Goal: Task Accomplishment & Management: Complete application form

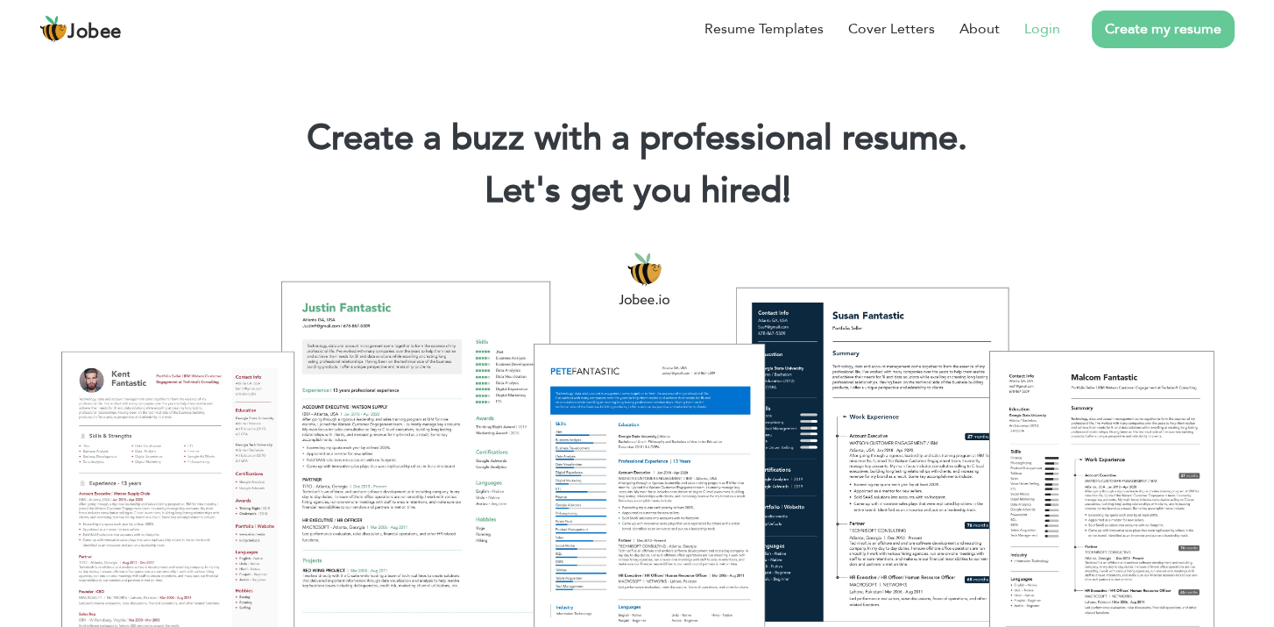
click at [844, 28] on link "Login" at bounding box center [1042, 28] width 36 height 21
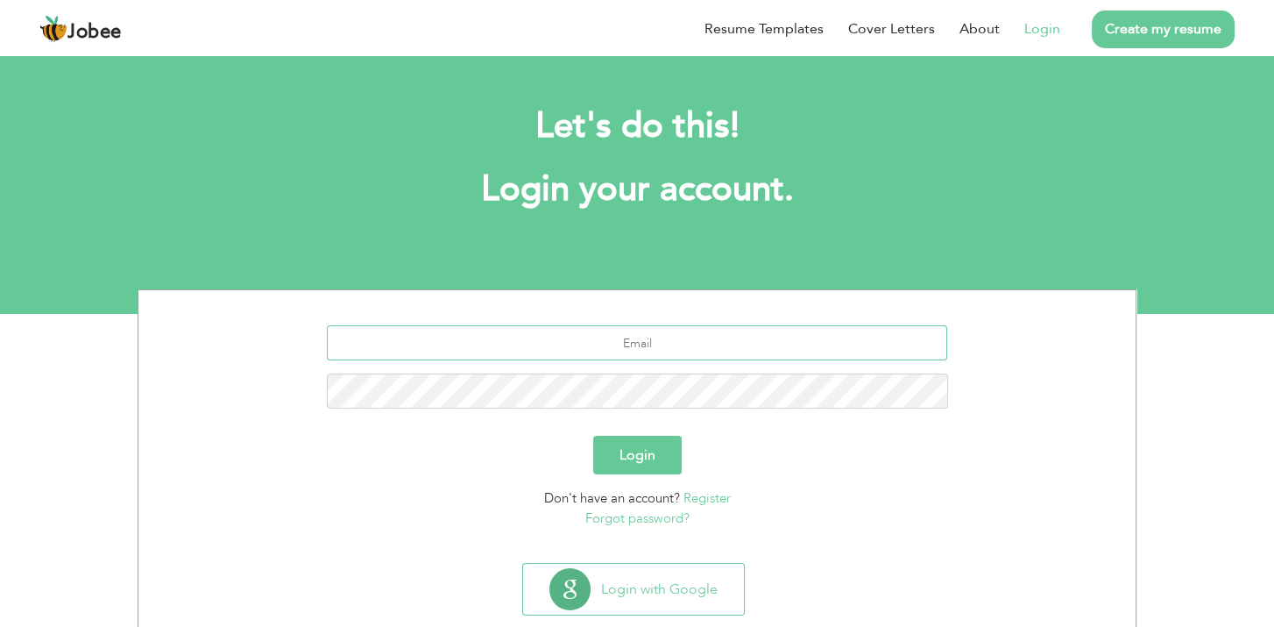
click at [632, 341] on input "text" at bounding box center [637, 342] width 621 height 35
type input "[EMAIL_ADDRESS][PERSON_NAME][DOMAIN_NAME]"
click at [671, 472] on button "Login" at bounding box center [637, 455] width 89 height 39
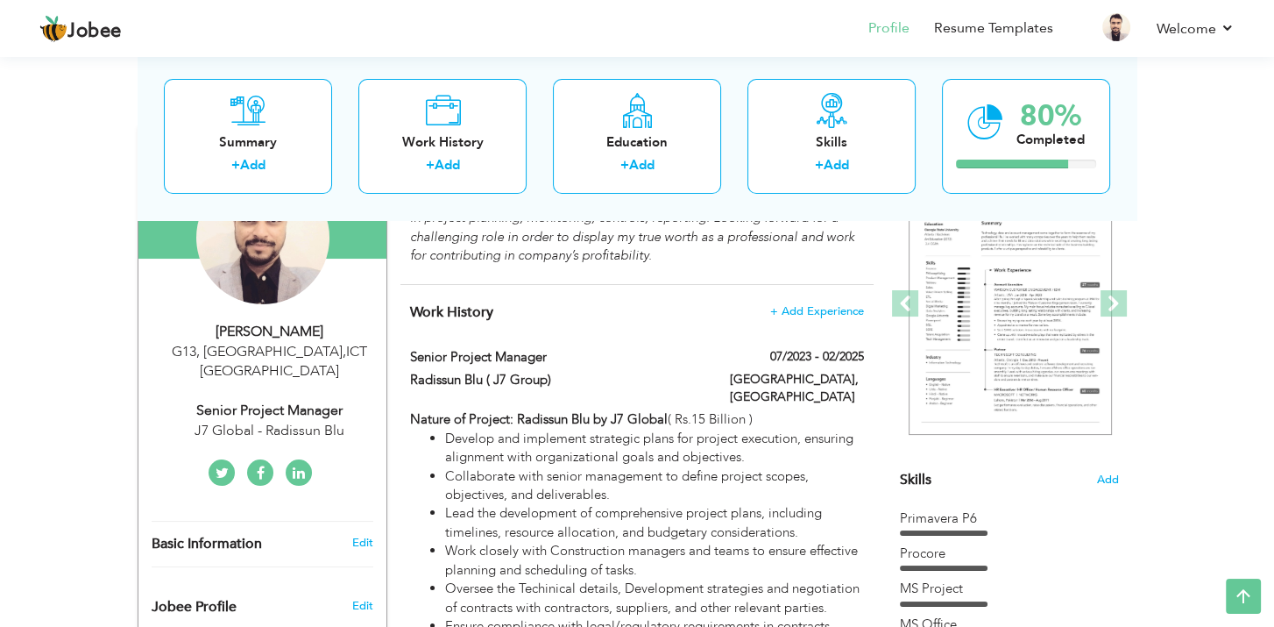
scroll to position [175, 0]
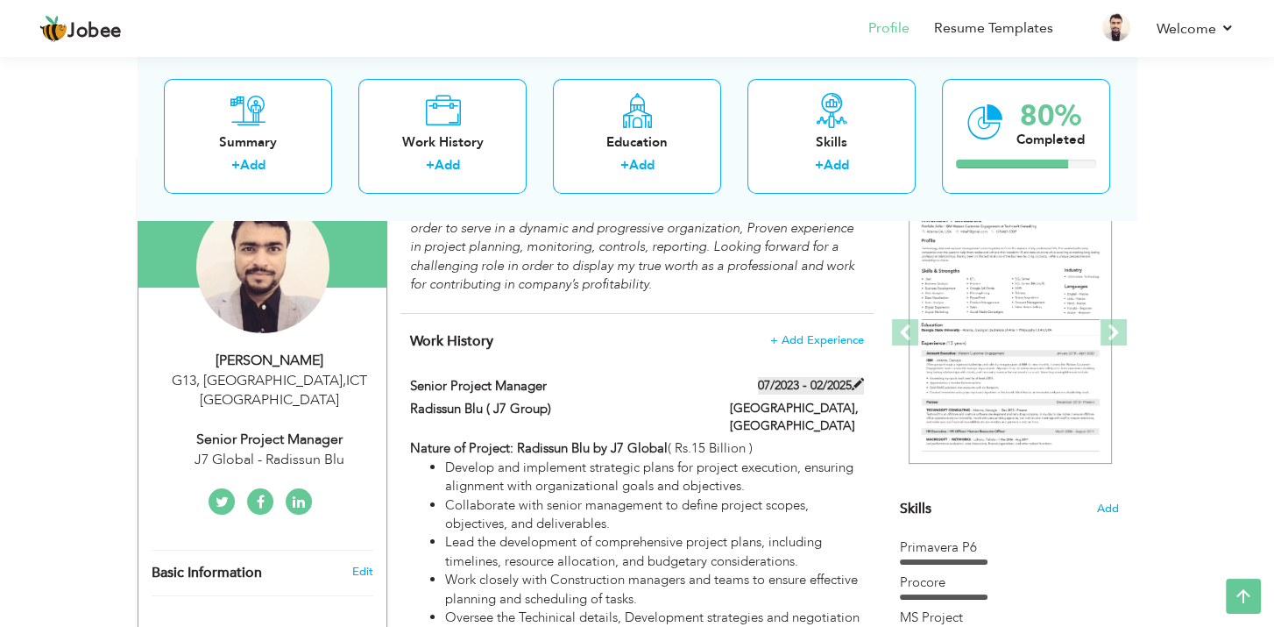
click at [793, 383] on label "07/2023 - 02/2025" at bounding box center [811, 386] width 106 height 18
type input "Senior Project Manager"
type input "Radissun Blu ( J7 Group)"
type input "07/2023"
type input "02/2025"
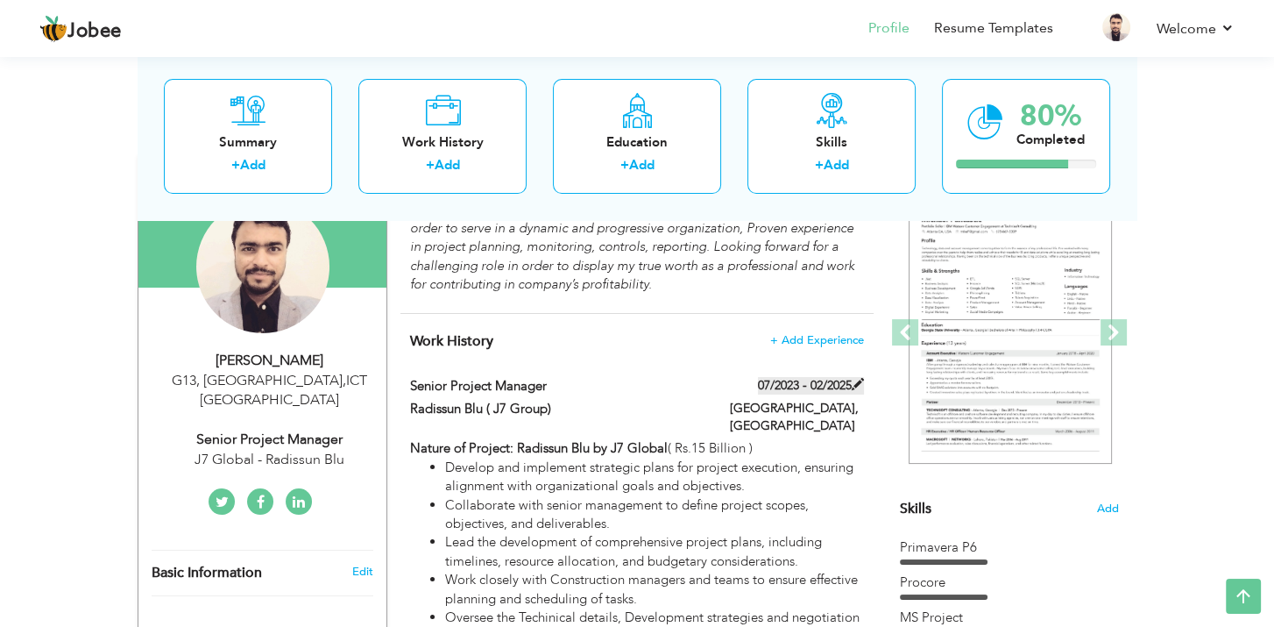
type input "[GEOGRAPHIC_DATA]"
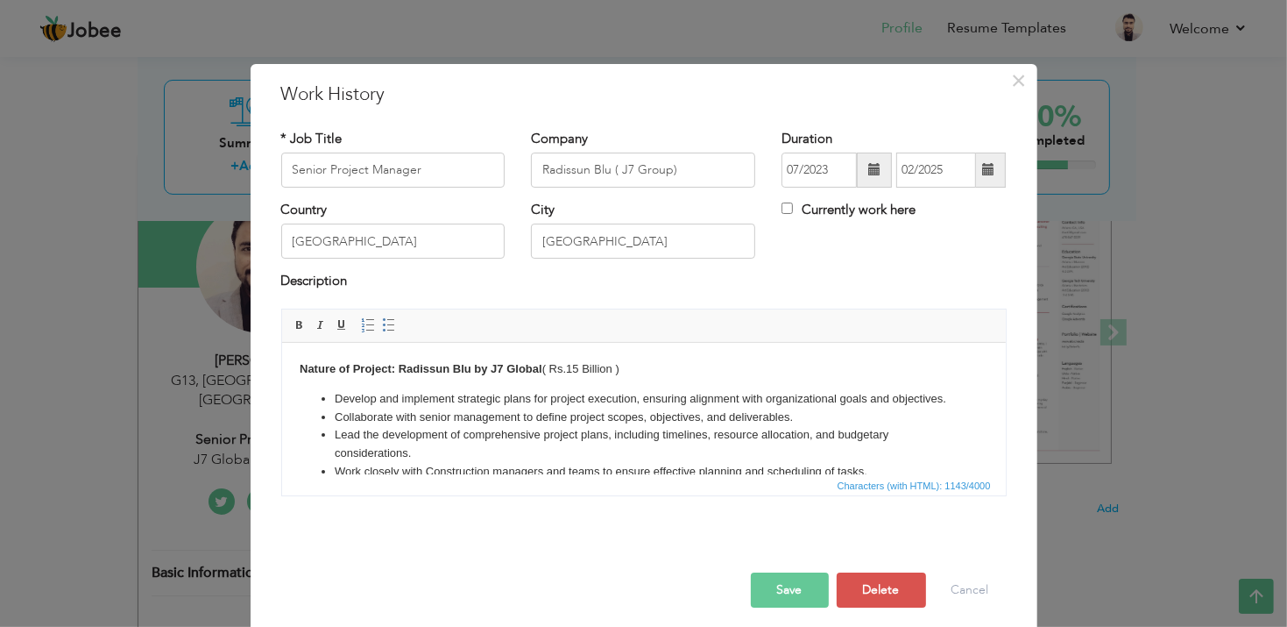
click at [985, 169] on span at bounding box center [988, 169] width 12 height 12
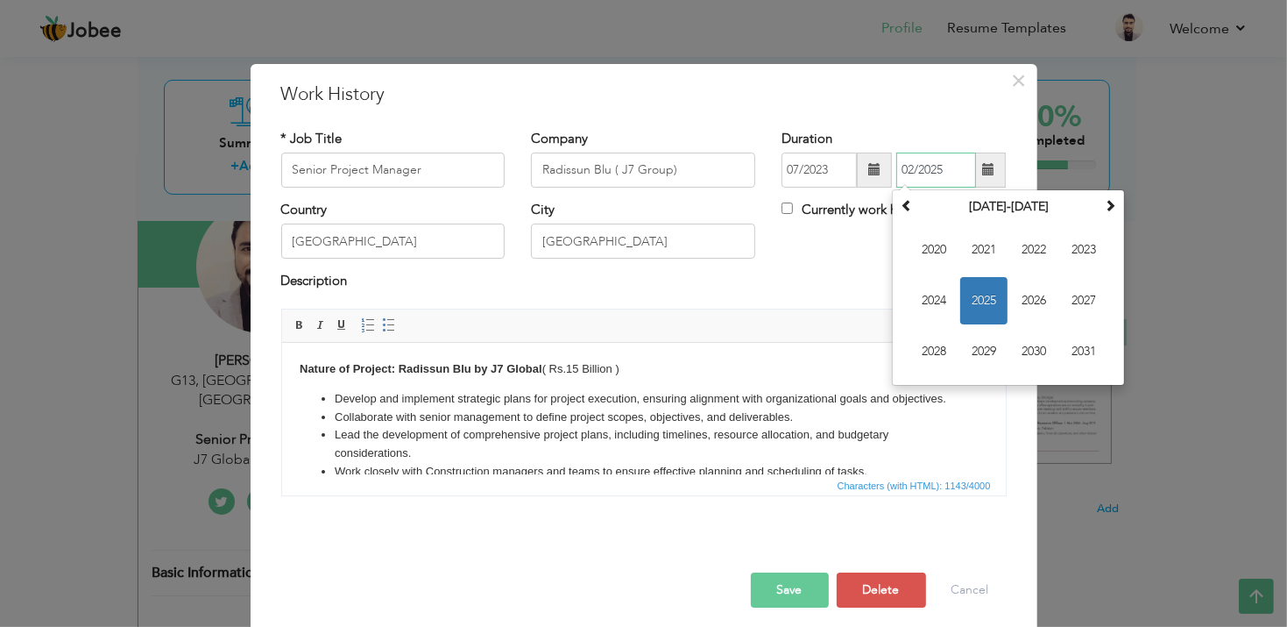
click at [986, 291] on span "2025" at bounding box center [983, 300] width 47 height 47
click at [783, 204] on input "Currently work here" at bounding box center [787, 207] width 11 height 11
checkbox input "true"
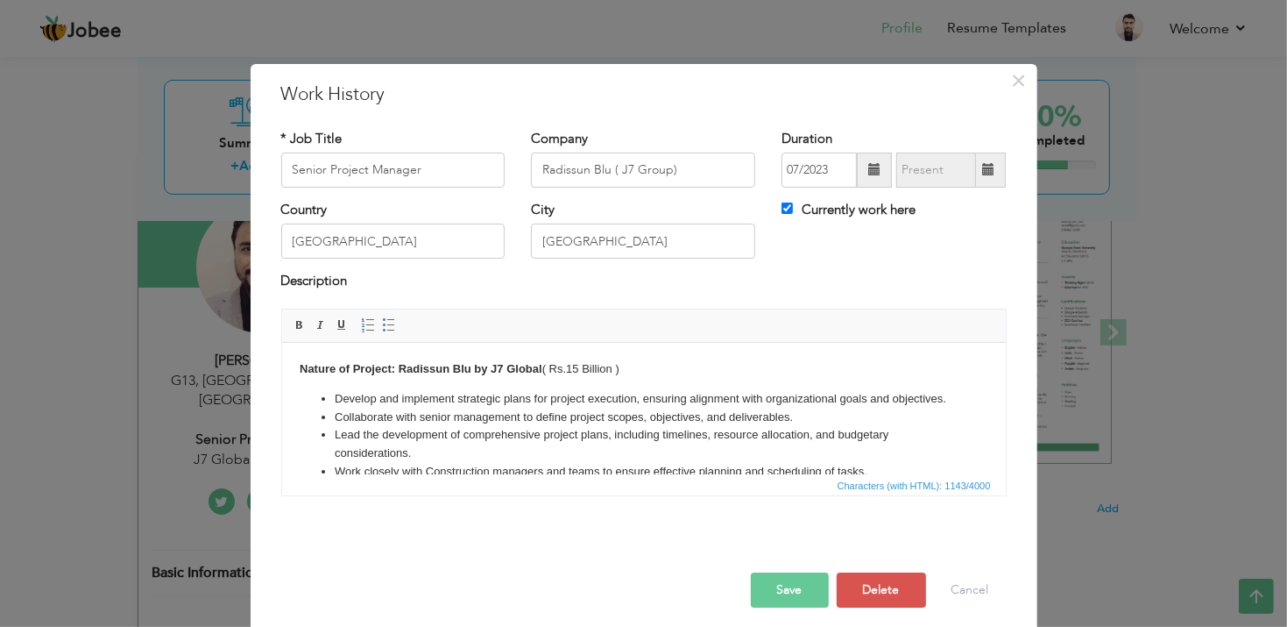
click at [797, 584] on button "Save" at bounding box center [790, 589] width 78 height 35
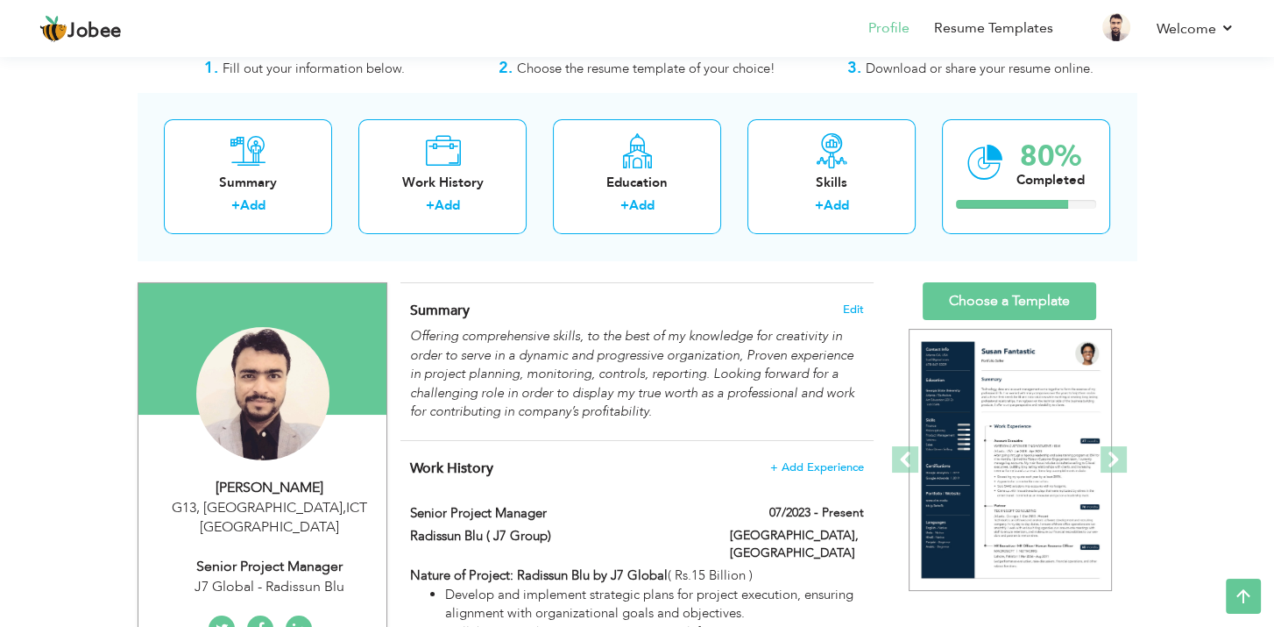
scroll to position [0, 0]
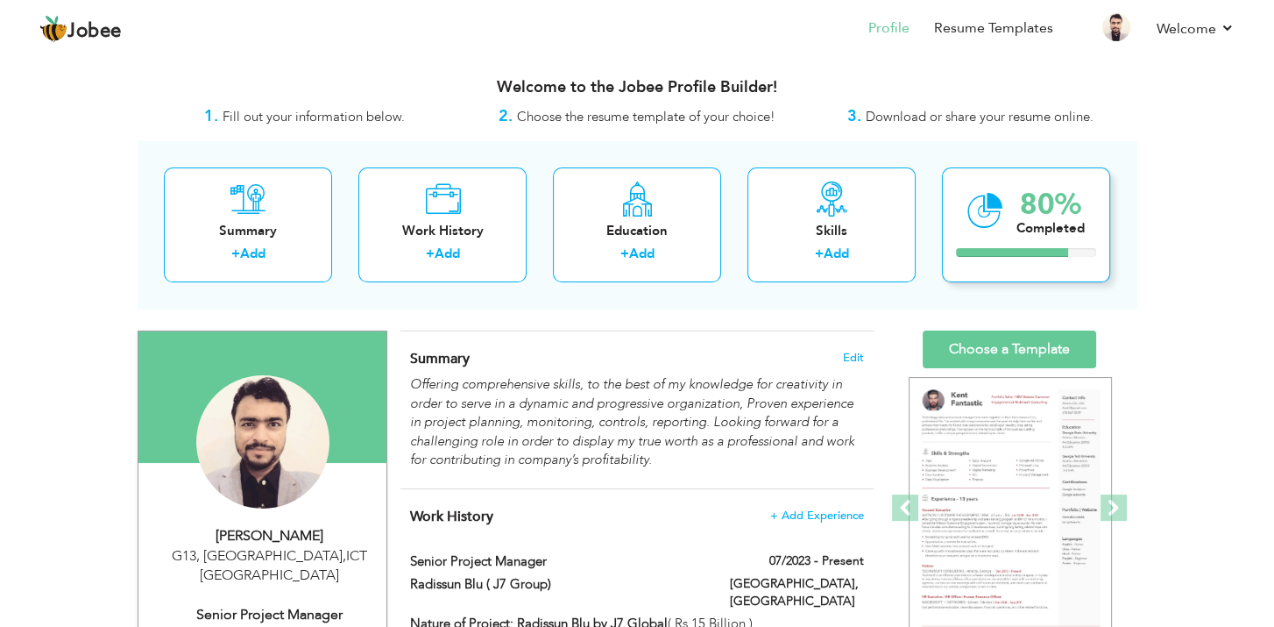
click at [1007, 242] on div "80% Completed" at bounding box center [1026, 224] width 168 height 115
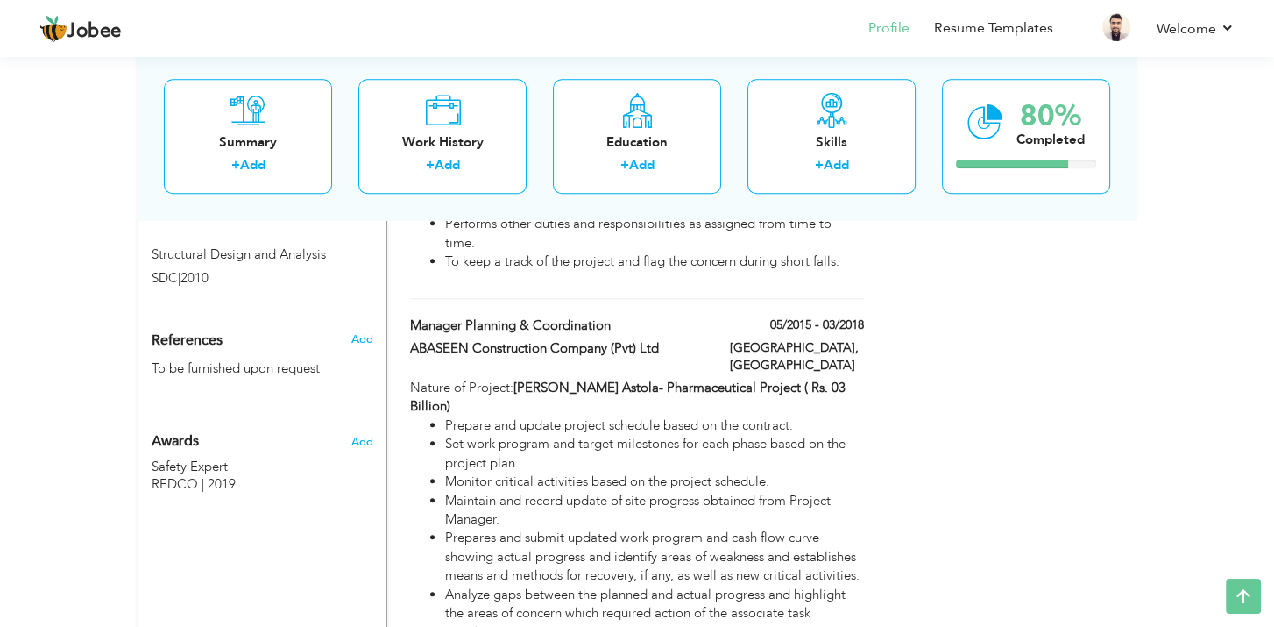
scroll to position [1840, 0]
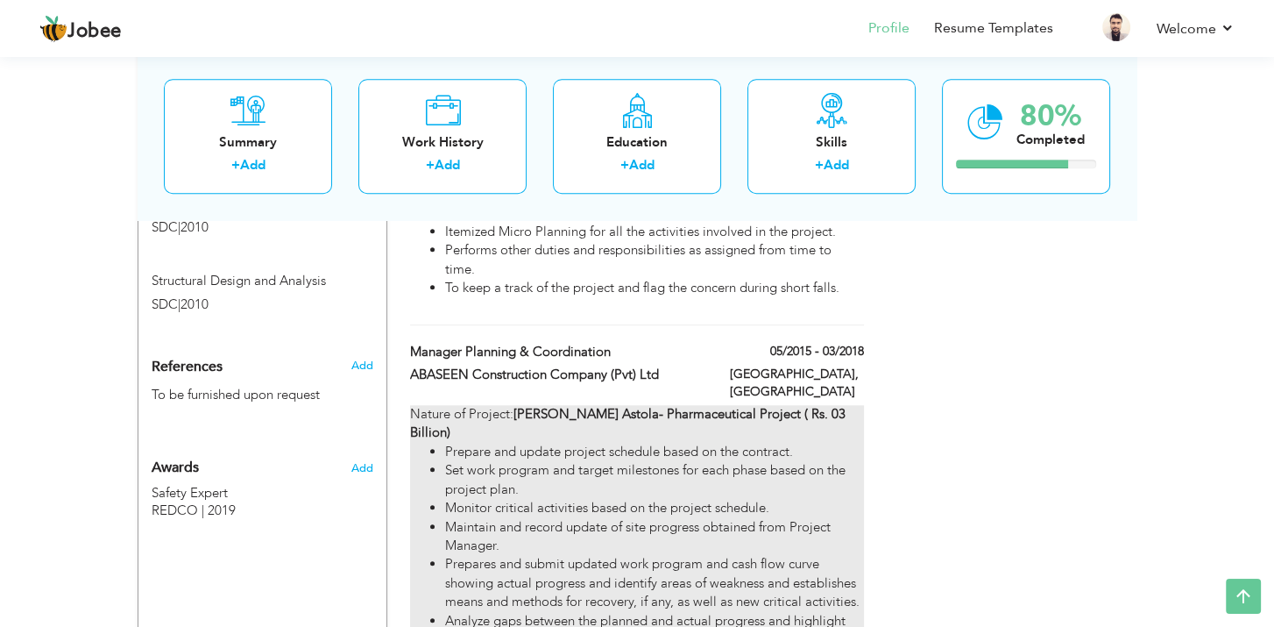
click at [801, 405] on strong "[PERSON_NAME] Astola- Pharmaceutical Project ( Rs. 03 Billion)" at bounding box center [628, 423] width 436 height 36
type input "Manager Planning & Coordination"
type input "ABASEEN Construction Company (Pvt) Ltd"
type input "05/2015"
type input "03/2018"
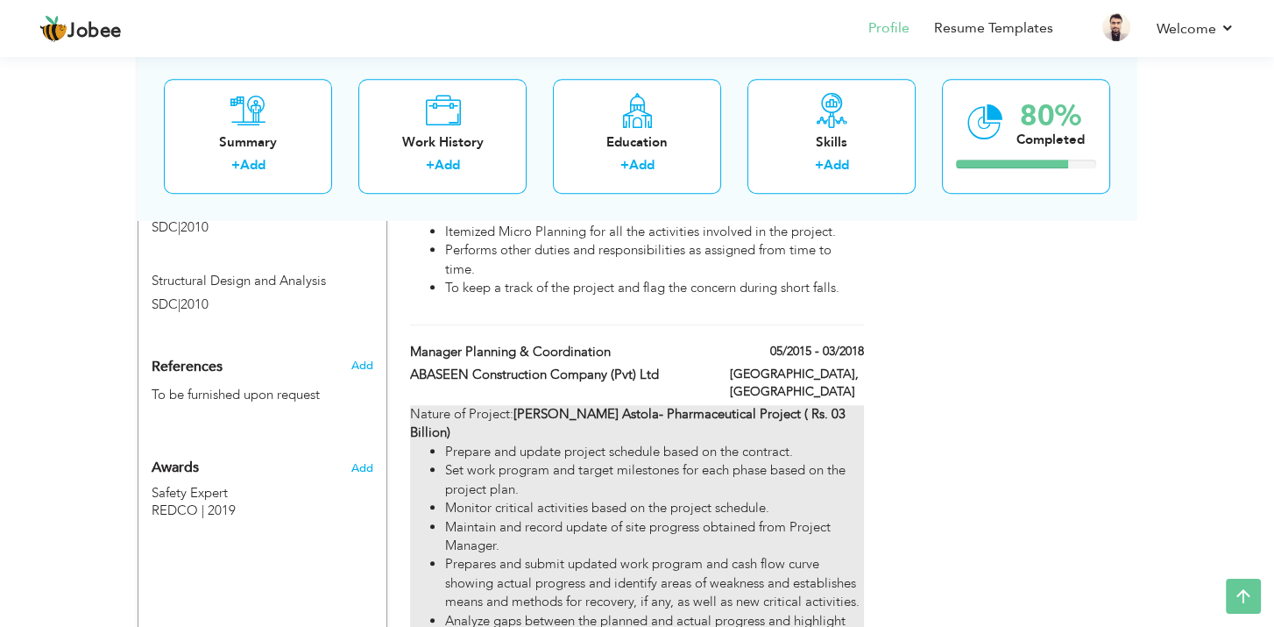
type input "[GEOGRAPHIC_DATA]"
checkbox input "false"
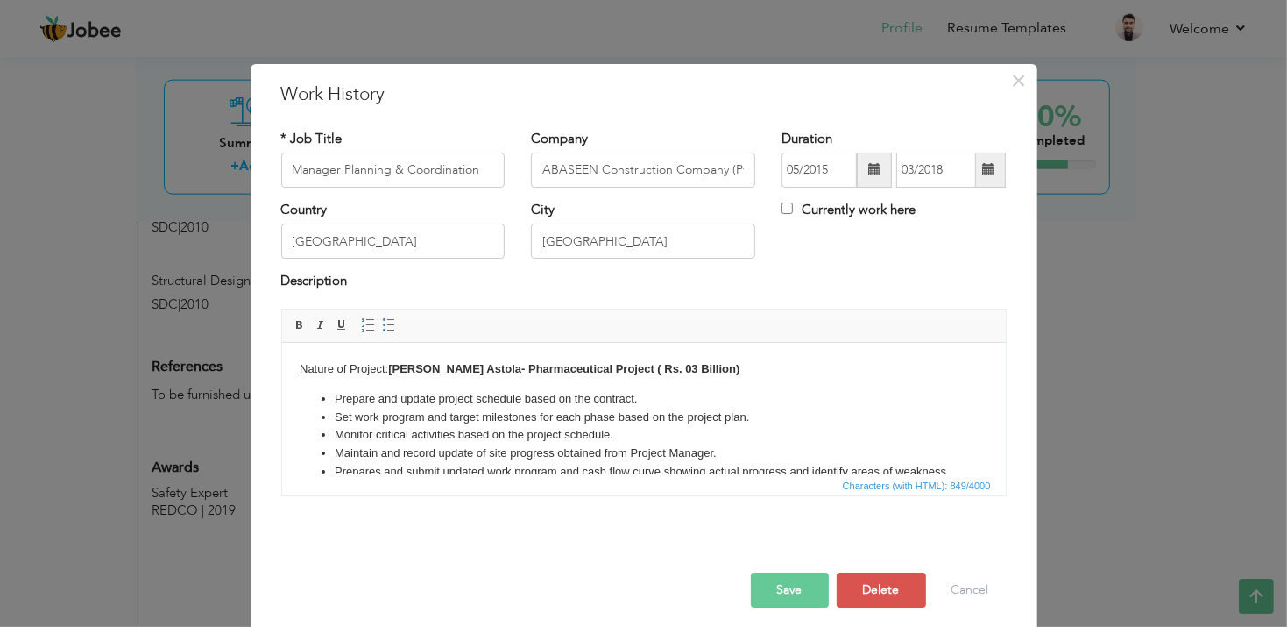
click at [629, 370] on strong "[PERSON_NAME] Astola- Pharmaceutical Project ( Rs. 03 Billion)" at bounding box center [562, 367] width 351 height 13
click at [620, 540] on div at bounding box center [644, 540] width 752 height 11
click at [802, 589] on button "Save" at bounding box center [790, 589] width 78 height 35
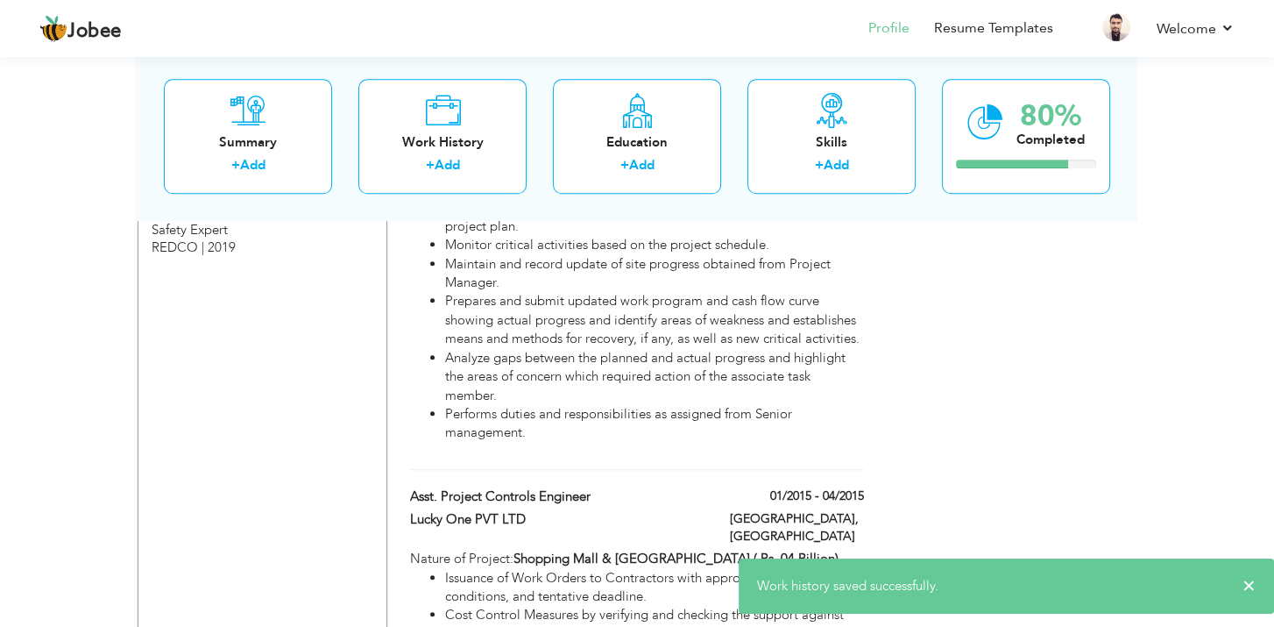
scroll to position [2191, 0]
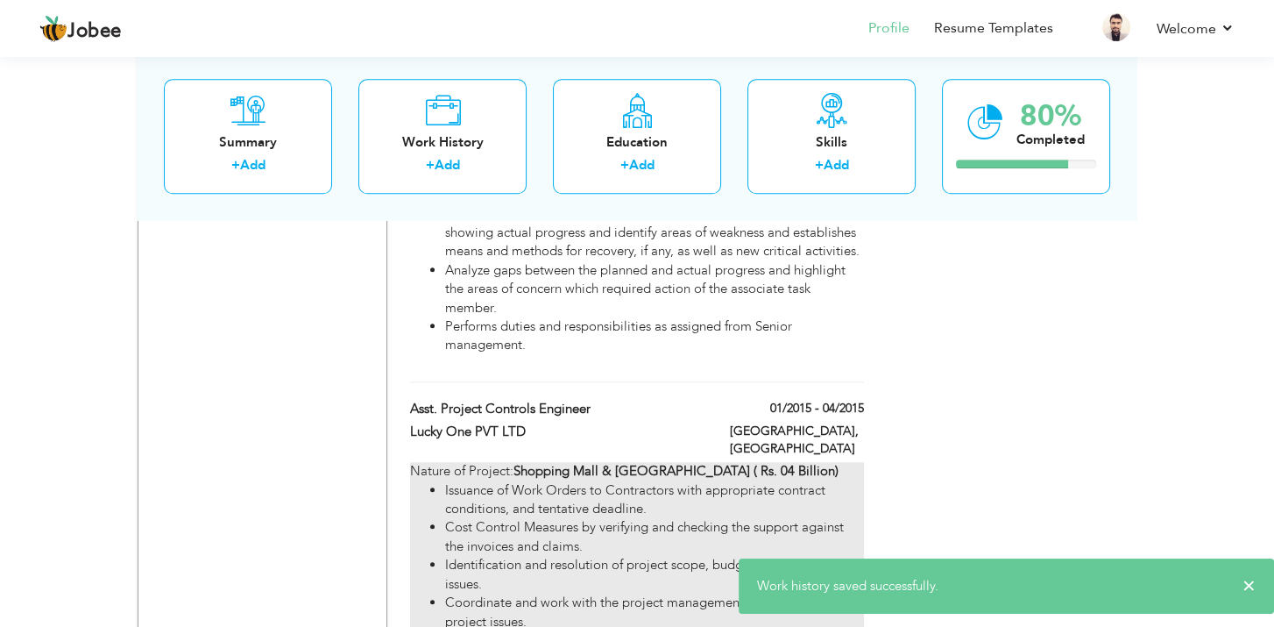
click at [762, 462] on strong "Shopping Mall & [GEOGRAPHIC_DATA] ( Rs. 04 Billion)" at bounding box center [676, 471] width 325 height 18
type input "Asst. Project Controls Engineer"
type input "Lucky One PVT LTD"
type input "01/2015"
type input "04/2015"
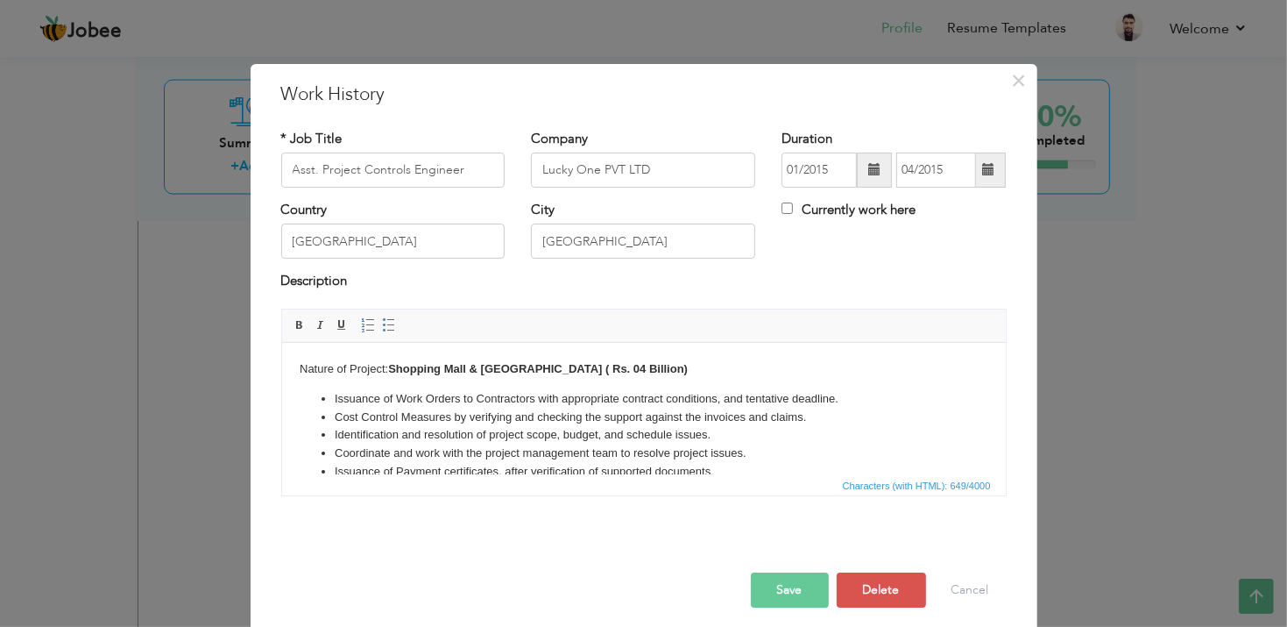
click at [623, 366] on strong "Shopping Mall & [GEOGRAPHIC_DATA] ( Rs. 04 Billion)" at bounding box center [537, 367] width 300 height 13
click at [620, 372] on strong "Shopping Mall & [GEOGRAPHIC_DATA] ( Rs. 011 Billion)" at bounding box center [540, 367] width 306 height 13
click at [776, 594] on button "Save" at bounding box center [790, 589] width 78 height 35
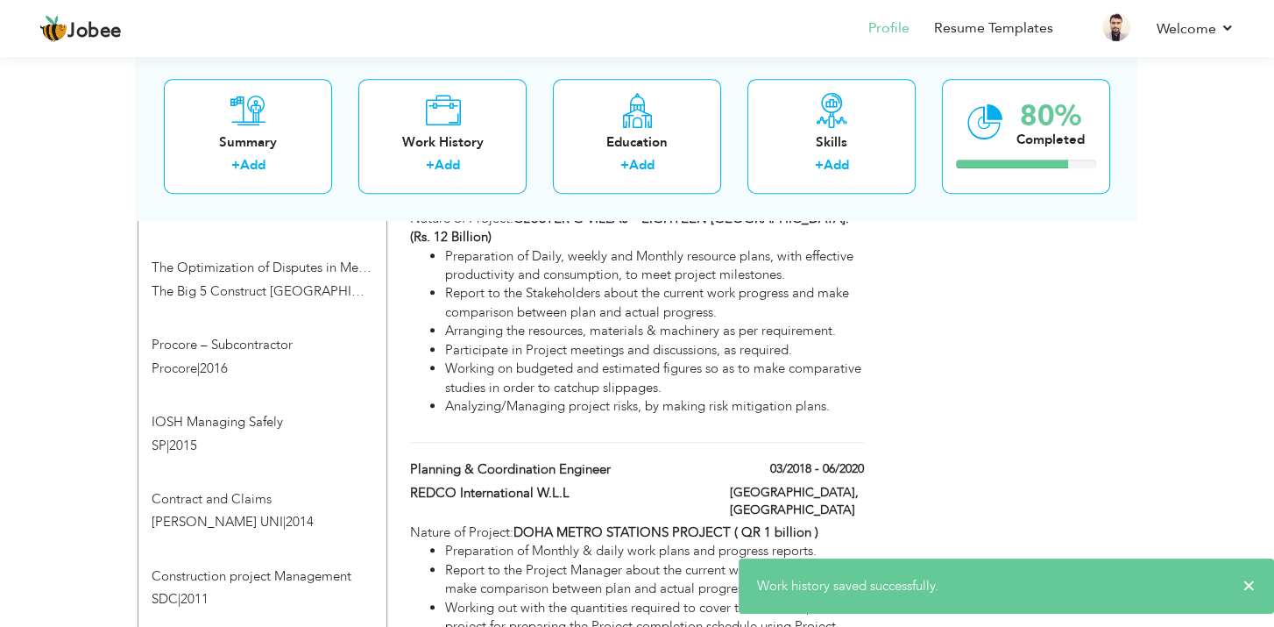
scroll to position [1314, 0]
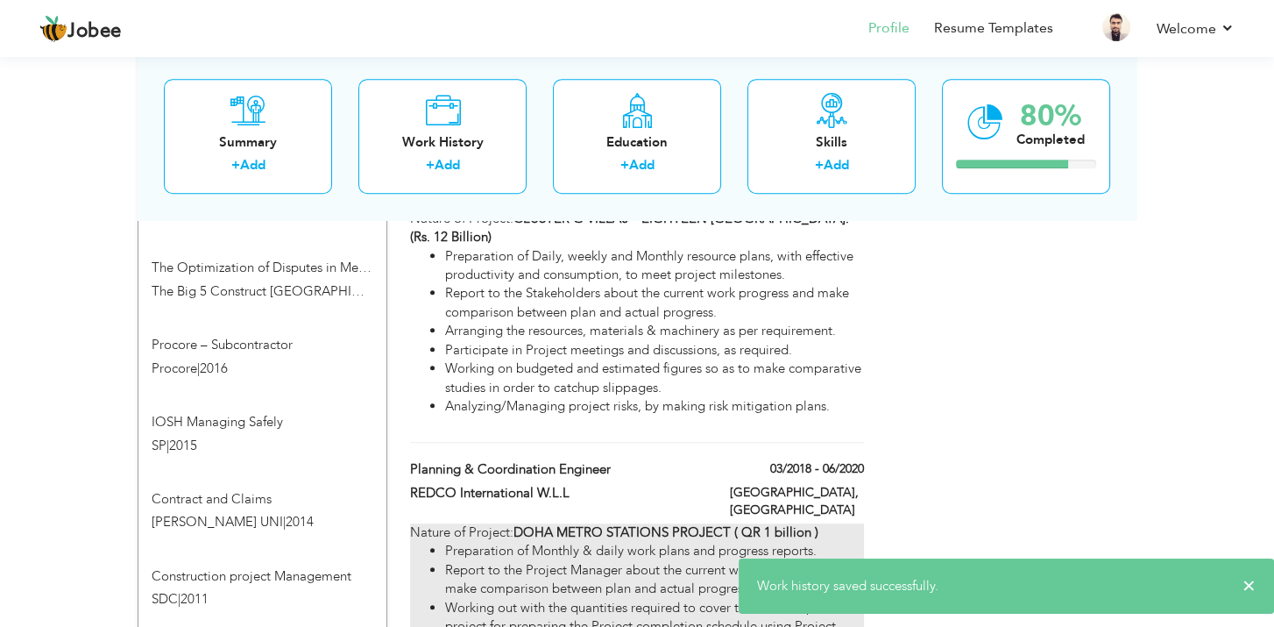
click at [769, 523] on strong "DOHA METRO STATIONS PROJECT ( QR 1 billion )" at bounding box center [666, 532] width 305 height 18
type input "Planning & Coordination Engineer"
type input "REDCO International W.L.L"
type input "03/2018"
type input "06/2020"
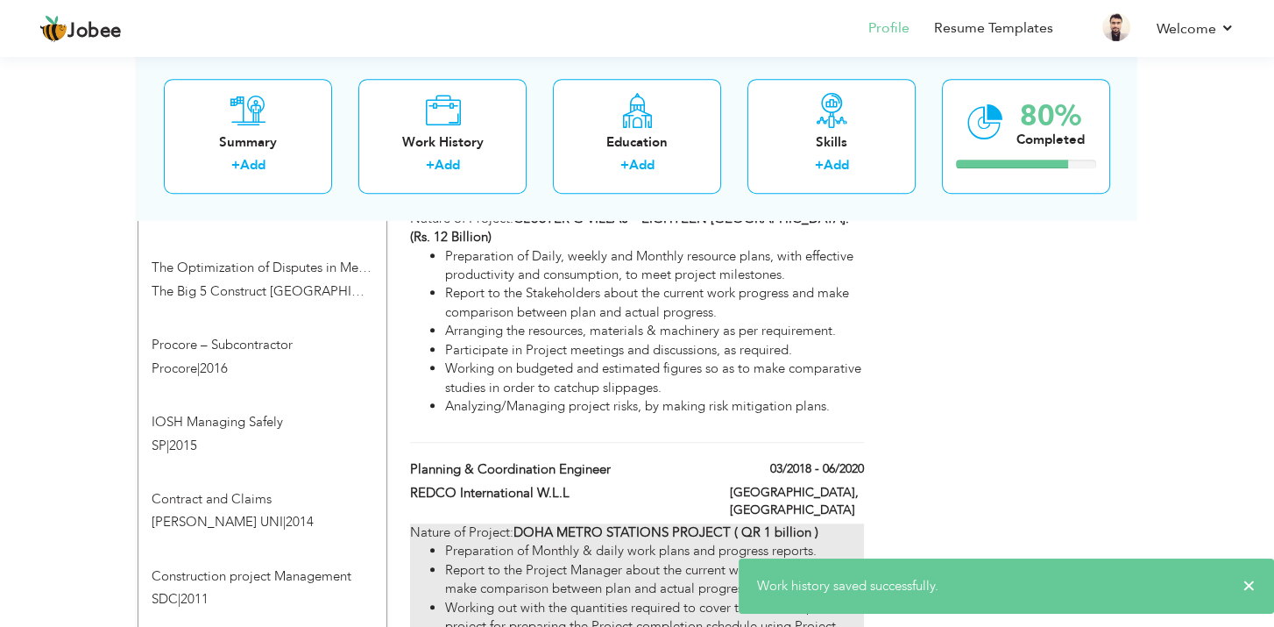
type input "[GEOGRAPHIC_DATA]"
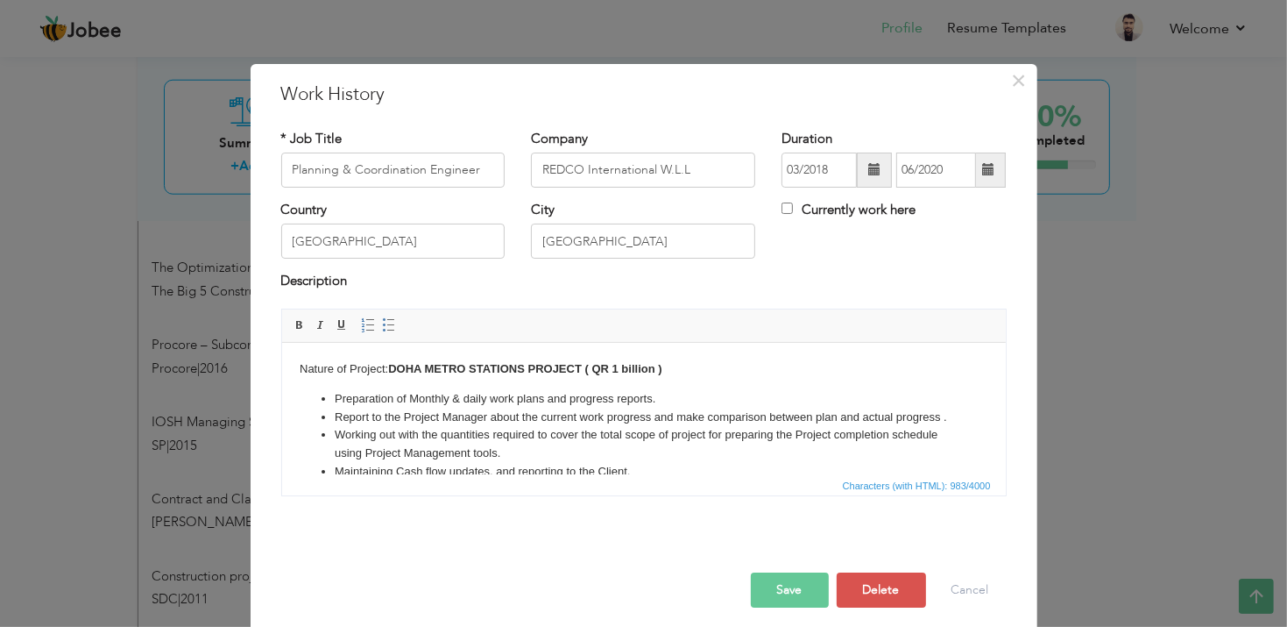
click at [621, 370] on strong "DOHA METRO STATIONS PROJECT ( QR 1 billion )" at bounding box center [523, 367] width 273 height 13
click at [793, 597] on button "Save" at bounding box center [790, 589] width 78 height 35
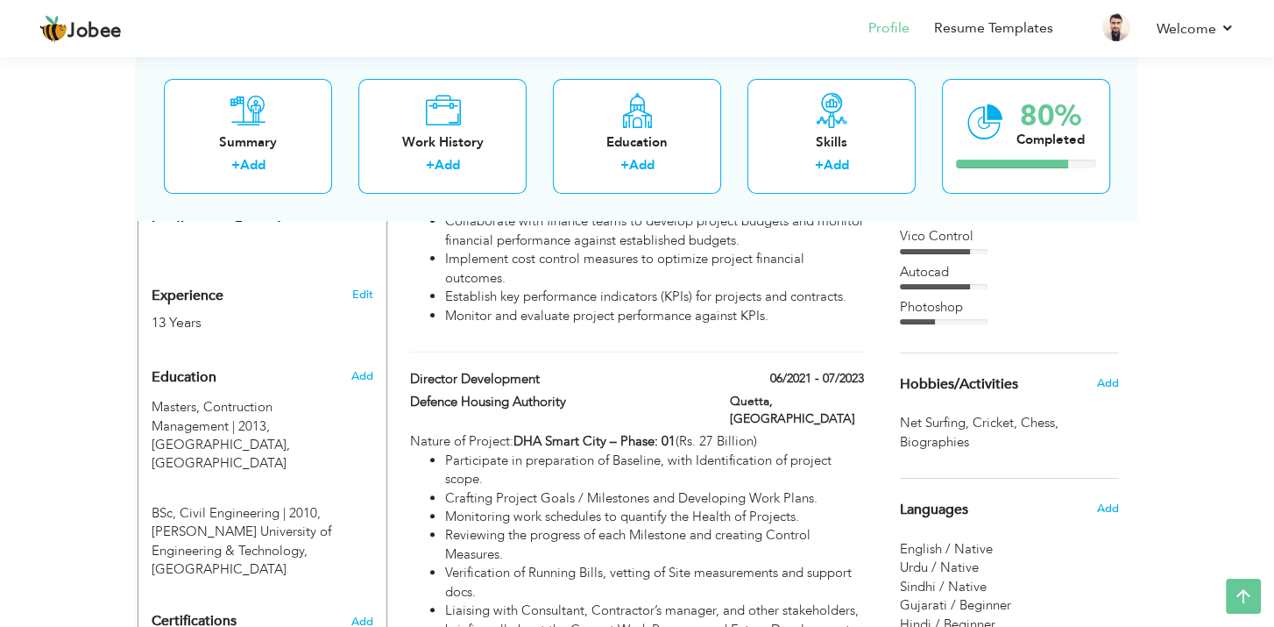
scroll to position [613, 0]
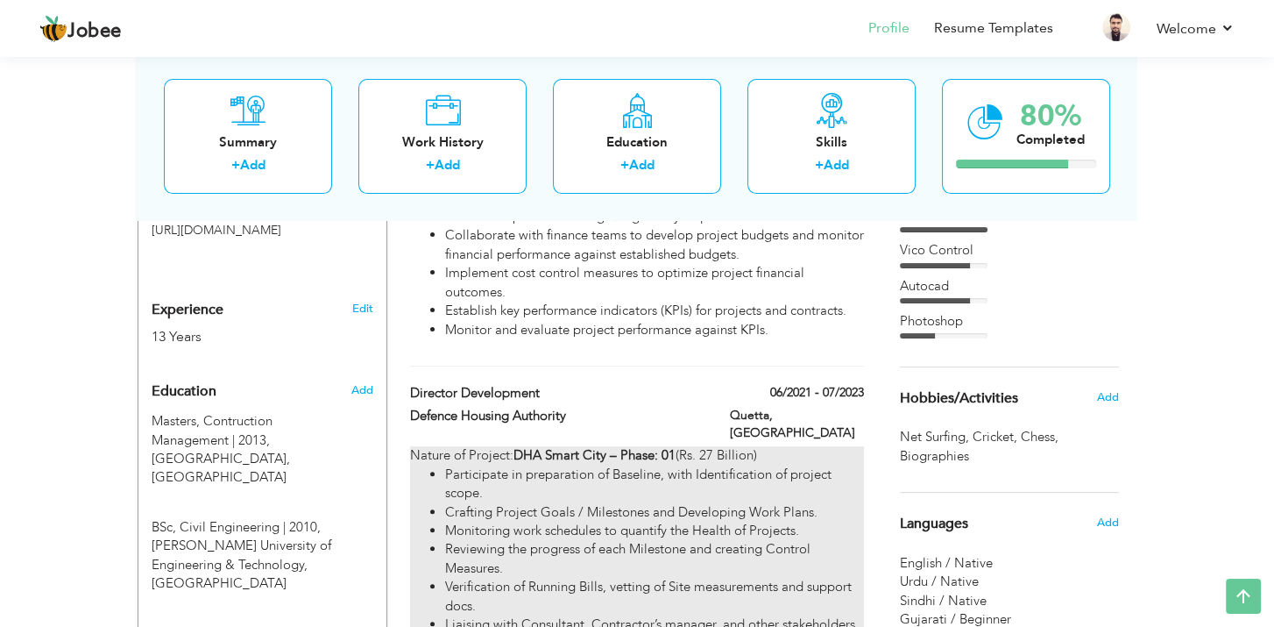
click at [714, 446] on div "Nature of Project: DHA Smart City – Phase: 01 (Rs. 27 Billion) Participate in p…" at bounding box center [637, 624] width 454 height 357
type input "Director Development"
type input "Defence Housing Authority"
type input "06/2021"
type input "07/2023"
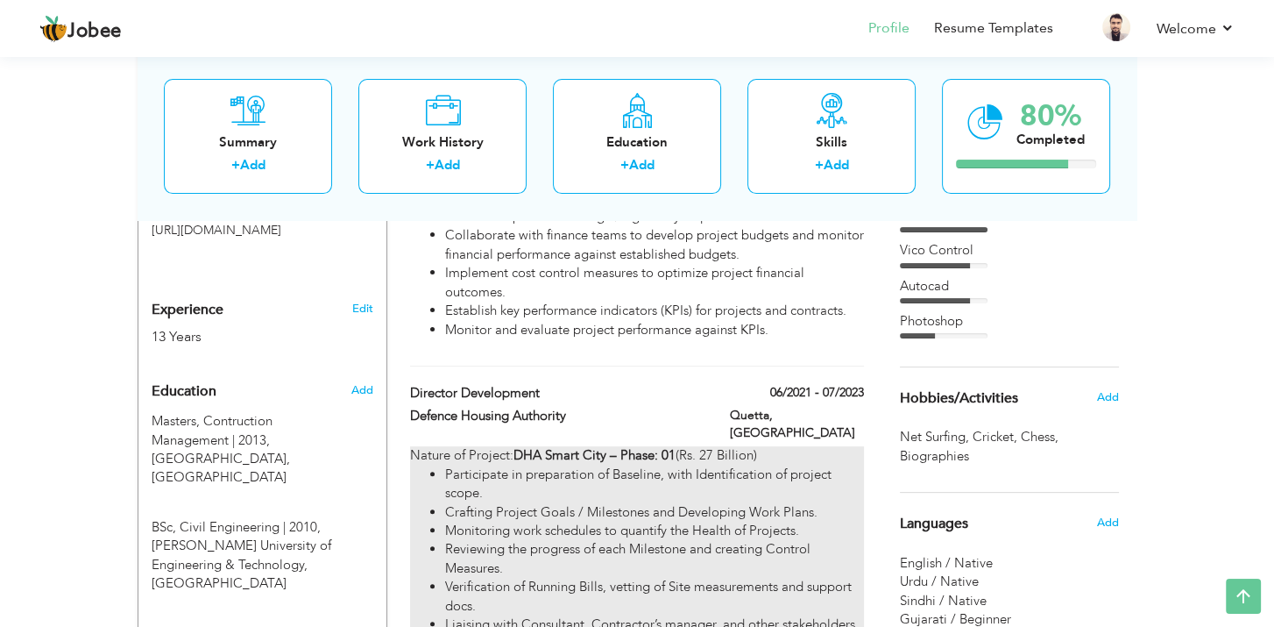
type input "[GEOGRAPHIC_DATA]"
type input "Quetta"
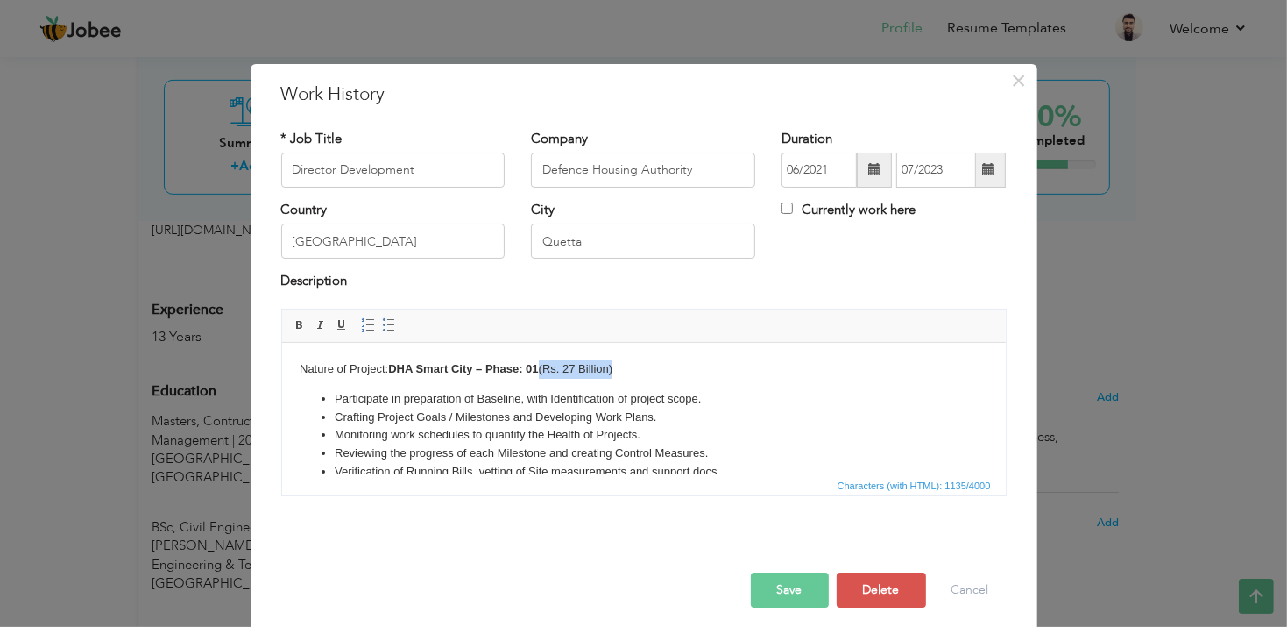
drag, startPoint x: 616, startPoint y: 368, endPoint x: 544, endPoint y: 369, distance: 71.9
click at [544, 369] on body "Nature of Project: DHA Smart City – Phase: 01 (Rs. 27 Billion) Participate in p…" at bounding box center [643, 492] width 689 height 266
click at [294, 326] on span at bounding box center [300, 325] width 14 height 14
click at [749, 389] on li "Participate in preparation of Baseline, with Identification of project scope." at bounding box center [643, 398] width 619 height 18
click at [766, 580] on button "Save" at bounding box center [790, 589] width 78 height 35
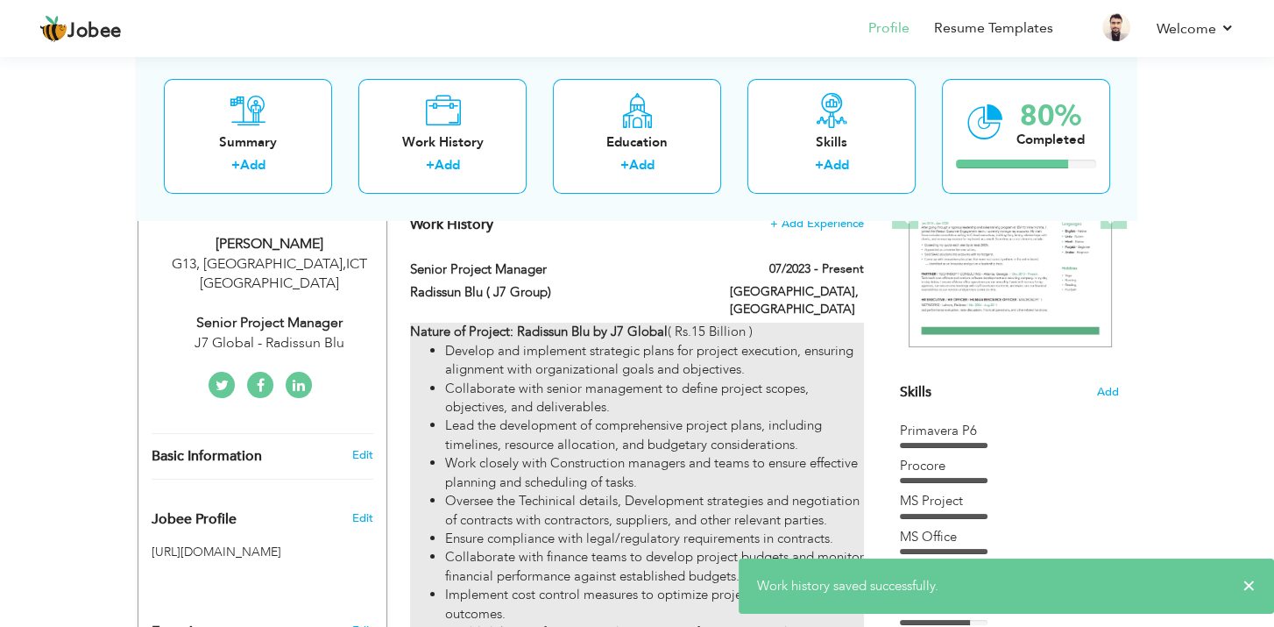
scroll to position [263, 0]
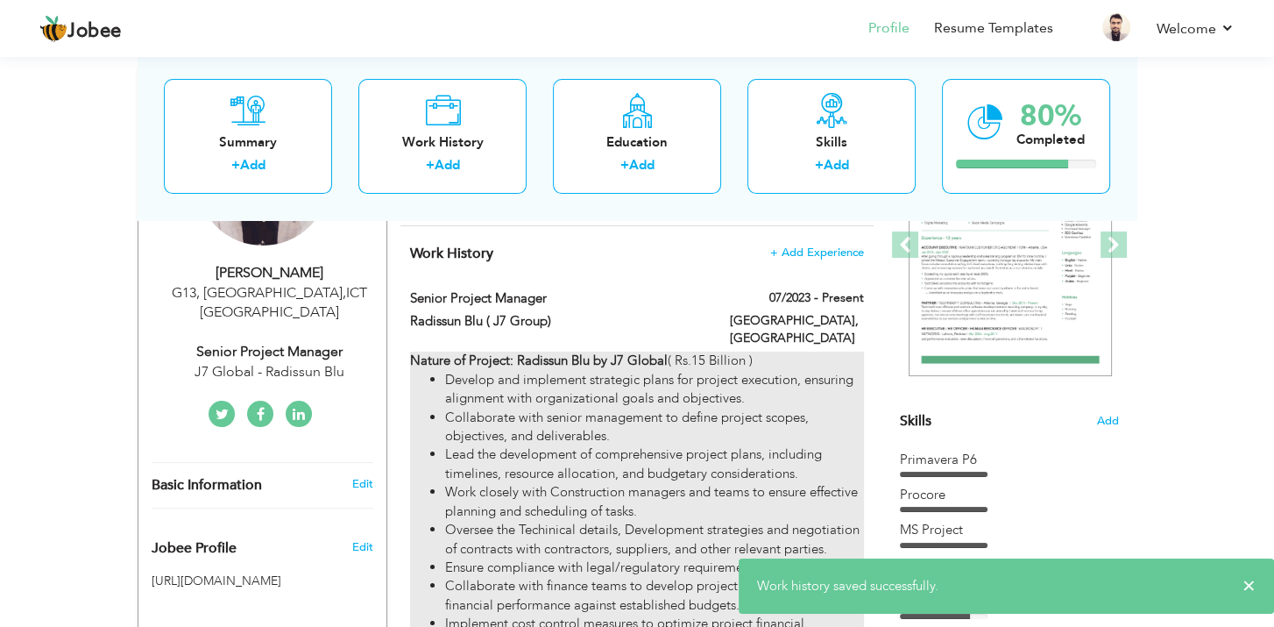
click at [753, 351] on div "Nature of Project: Radissun Blu by J7 Global ( Rs.15 Billion ) Develop and impl…" at bounding box center [637, 520] width 454 height 338
type input "Senior Project Manager"
type input "Radissun Blu ( J7 Group)"
type input "07/2023"
type input "[GEOGRAPHIC_DATA]"
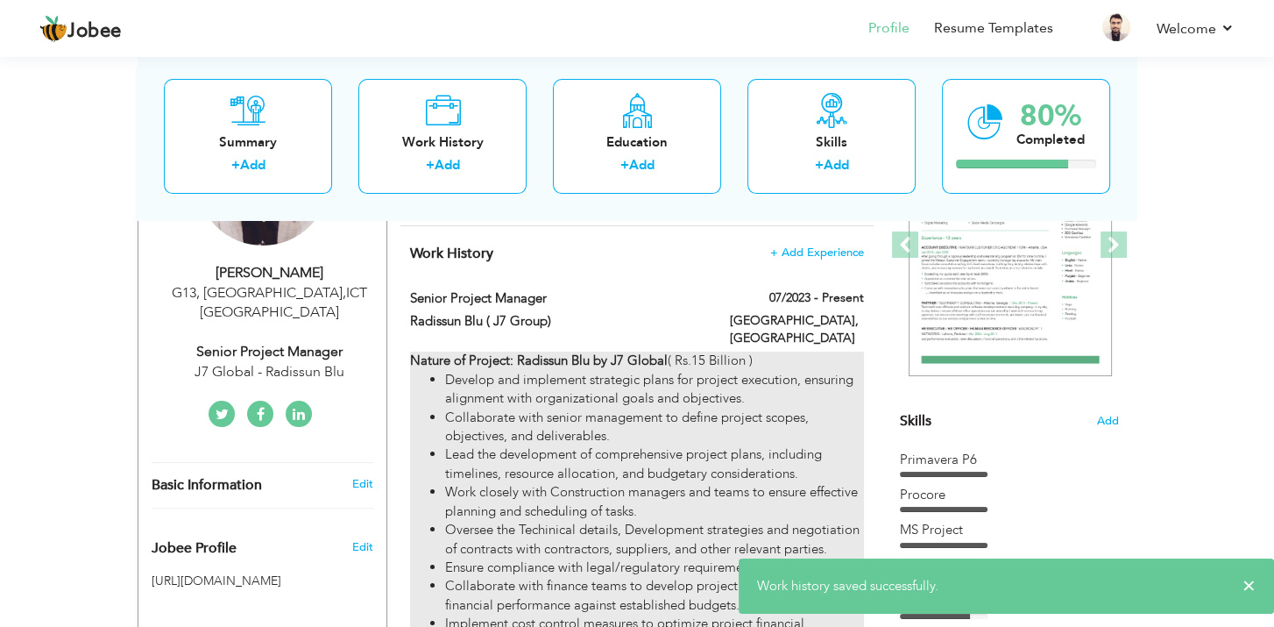
checkbox input "true"
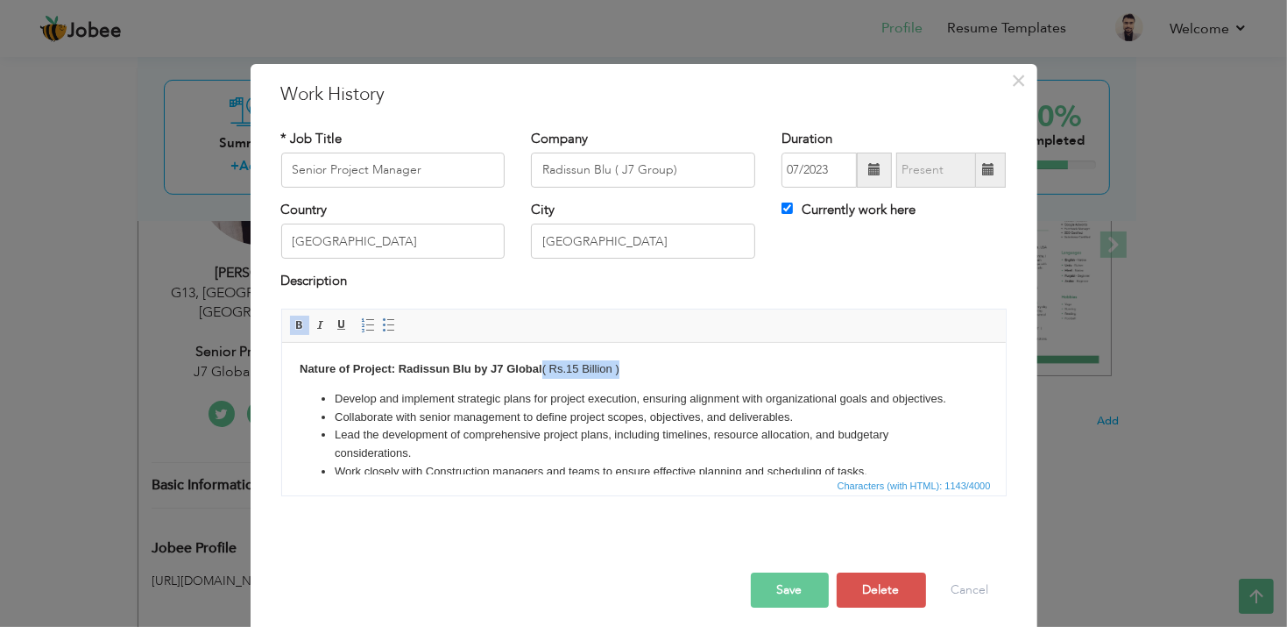
drag, startPoint x: 624, startPoint y: 371, endPoint x: 544, endPoint y: 370, distance: 79.8
click at [544, 370] on body "Nature of Project: Radissun Blu by J7 Global ( Rs.15 Billion ) Develop and impl…" at bounding box center [643, 483] width 689 height 248
click at [294, 328] on span at bounding box center [300, 325] width 14 height 14
click at [811, 592] on button "Save" at bounding box center [790, 589] width 78 height 35
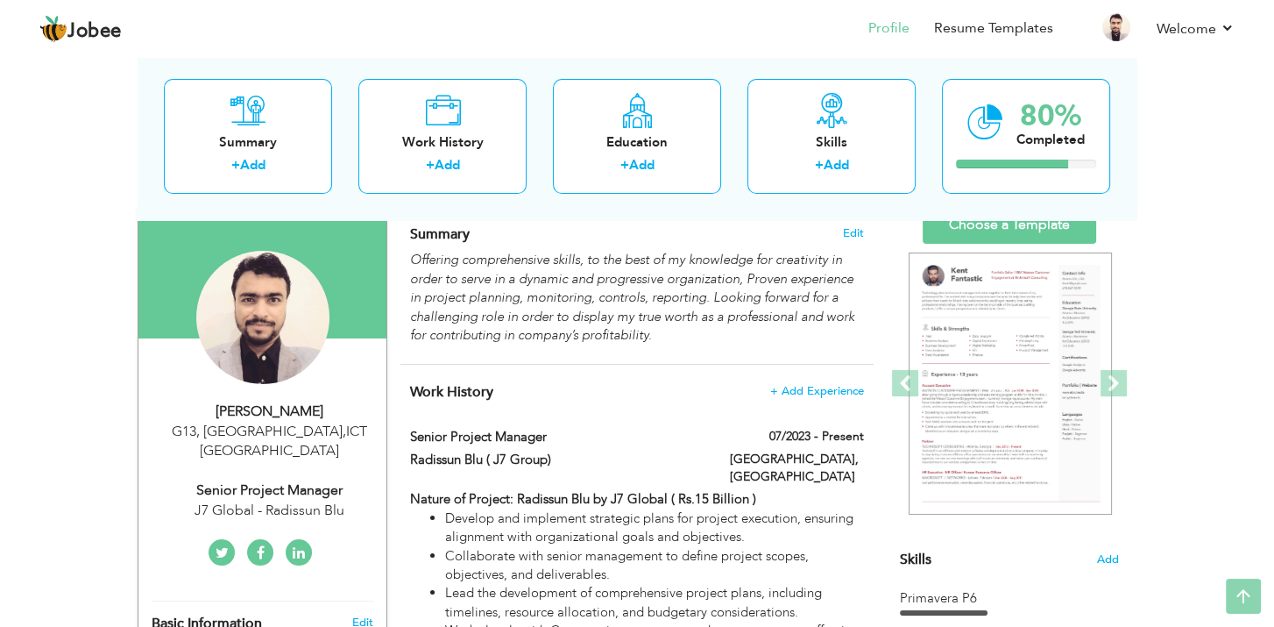
scroll to position [0, 0]
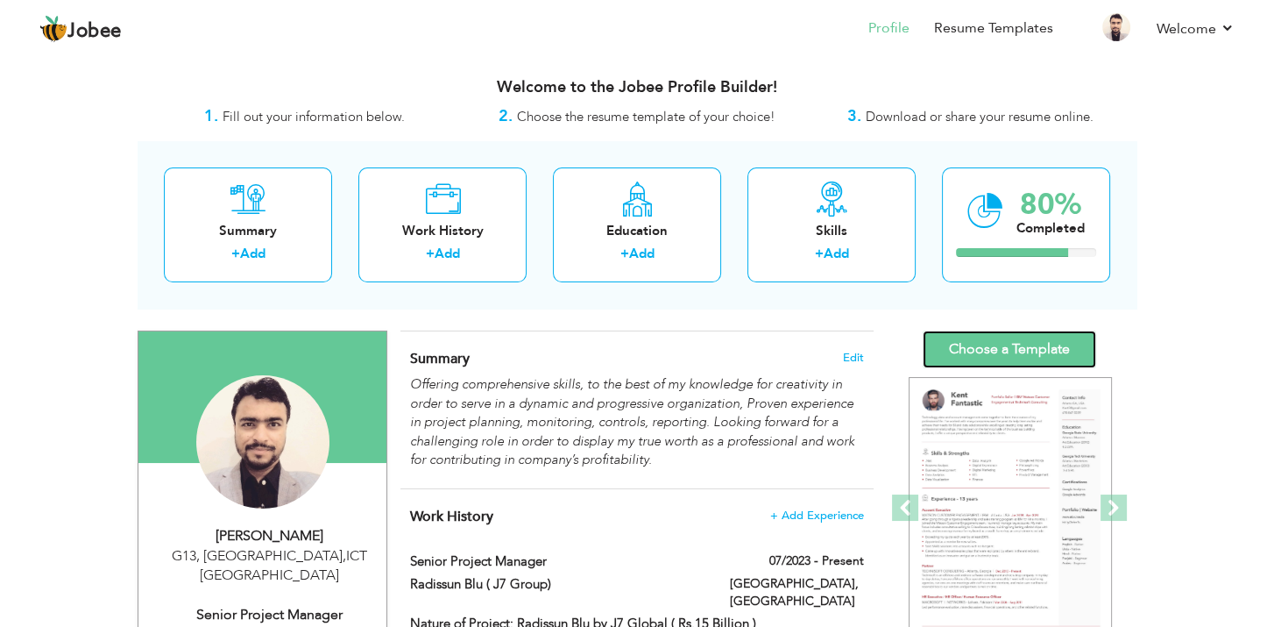
click at [1003, 350] on link "Choose a Template" at bounding box center [1010, 349] width 174 height 38
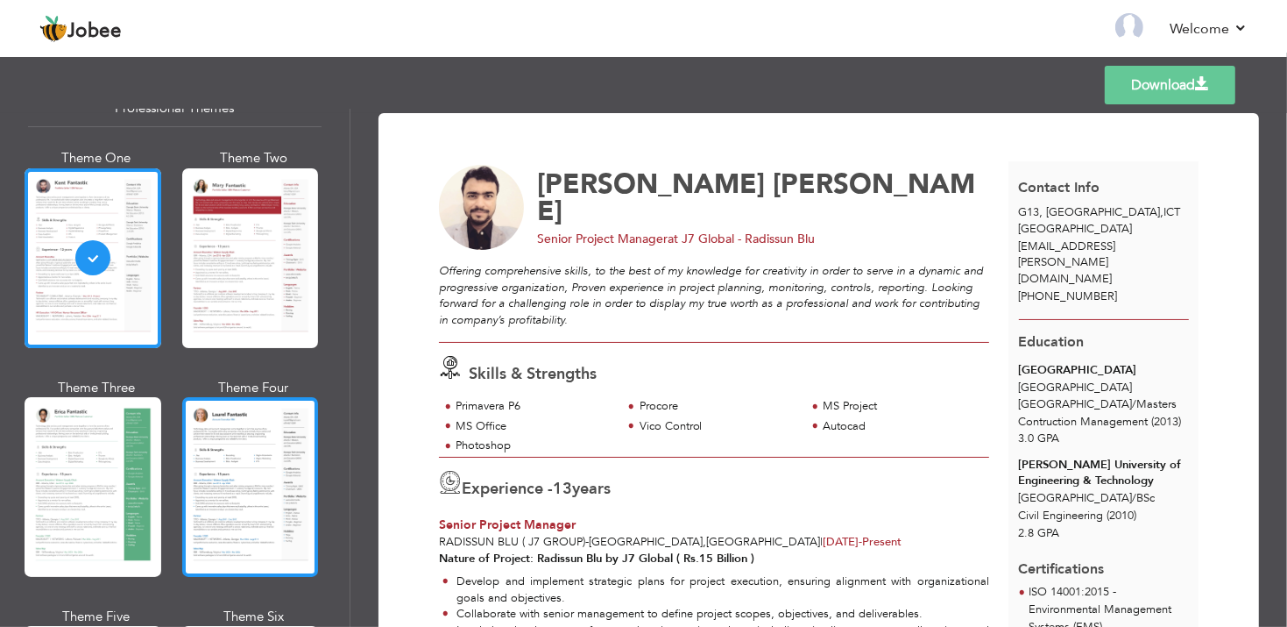
scroll to position [175, 0]
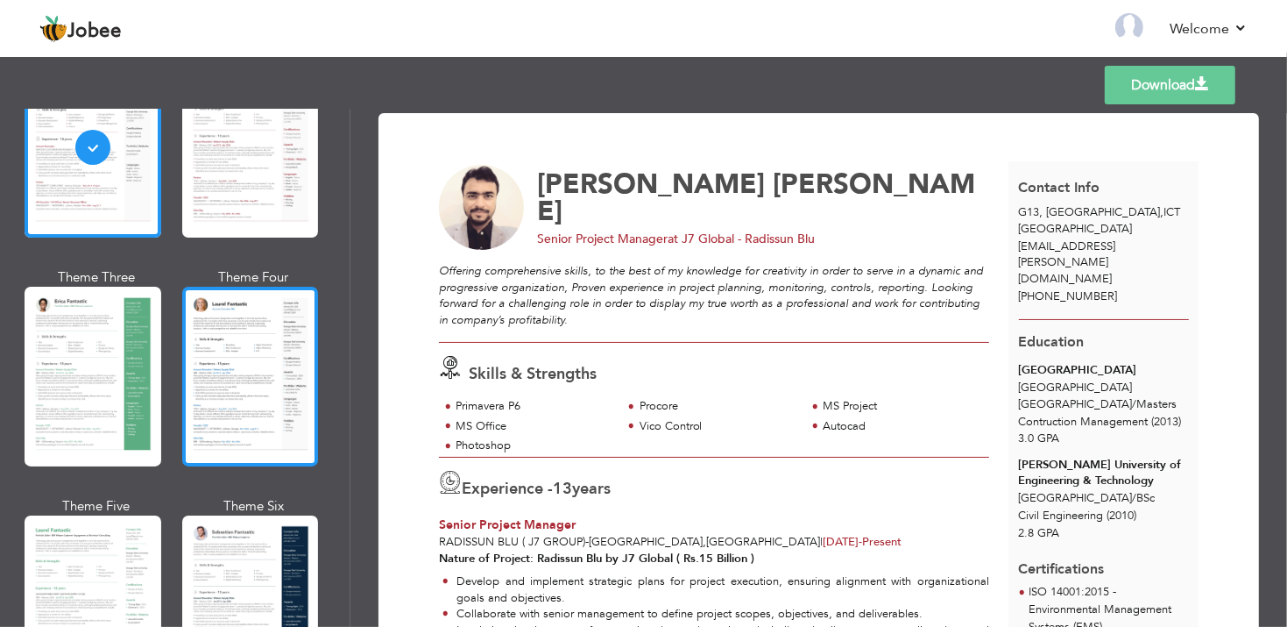
click at [227, 349] on div at bounding box center [250, 377] width 137 height 180
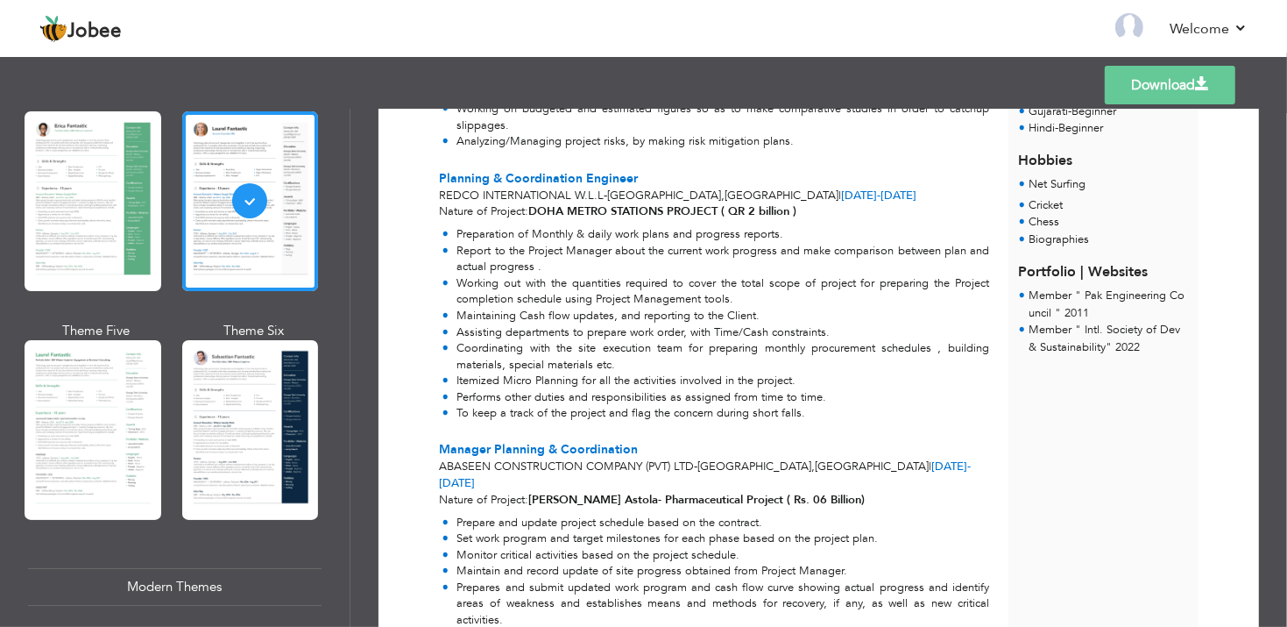
scroll to position [1314, 0]
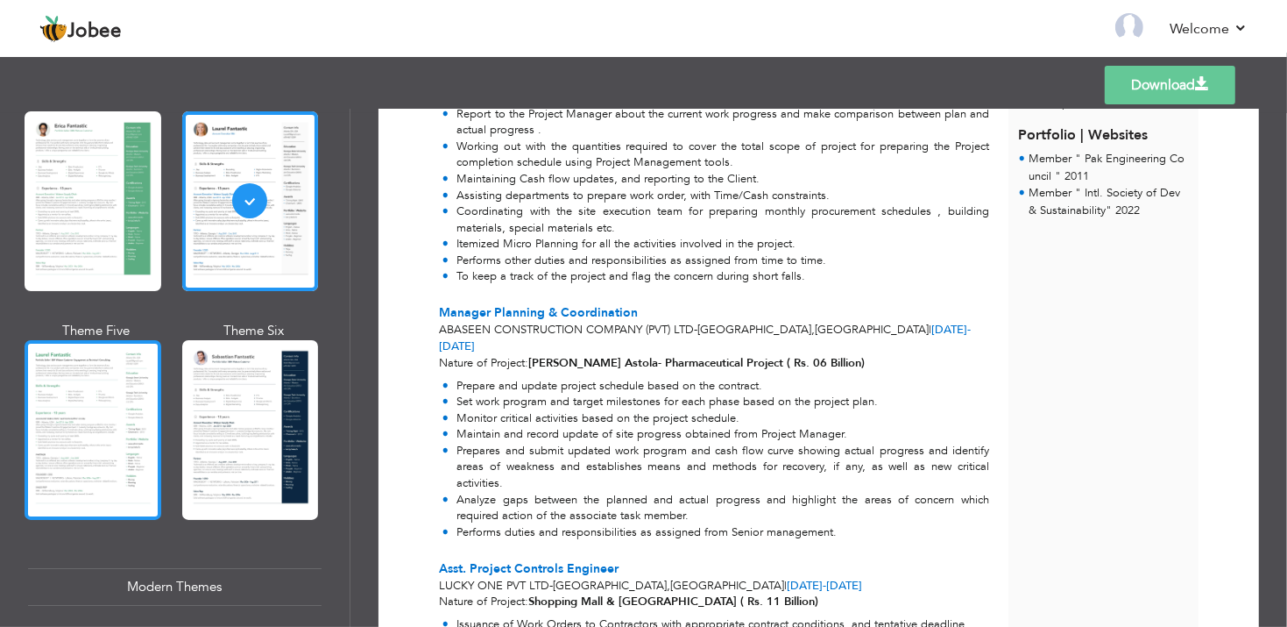
click at [117, 411] on div at bounding box center [93, 430] width 137 height 180
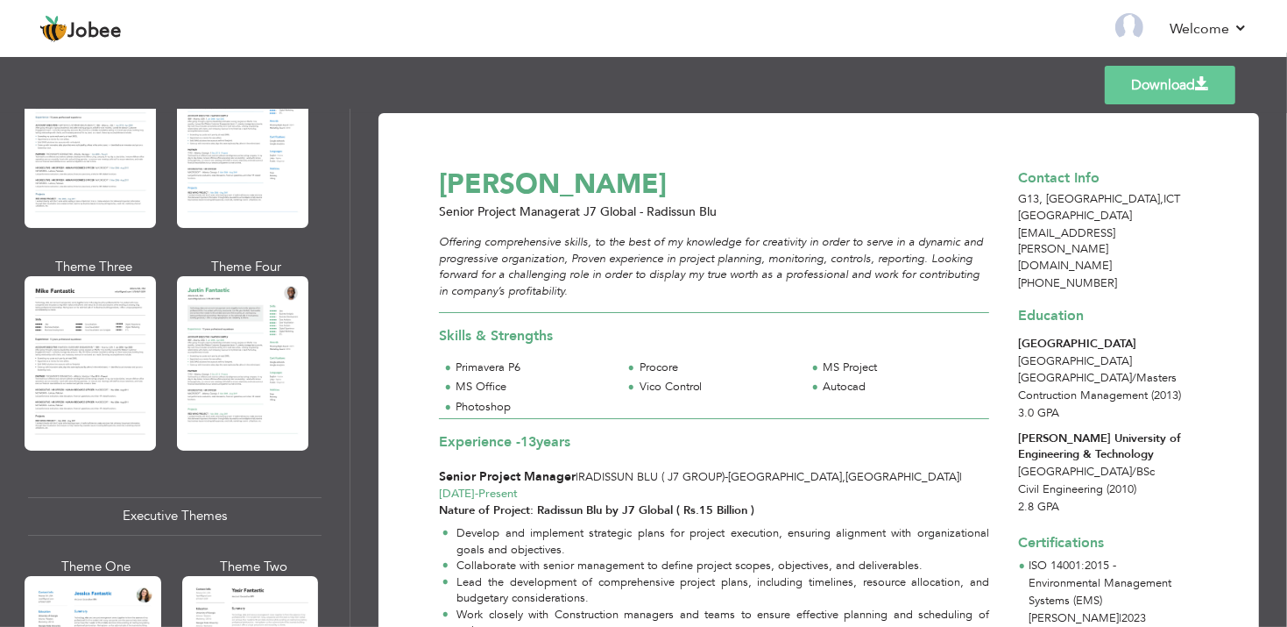
scroll to position [964, 0]
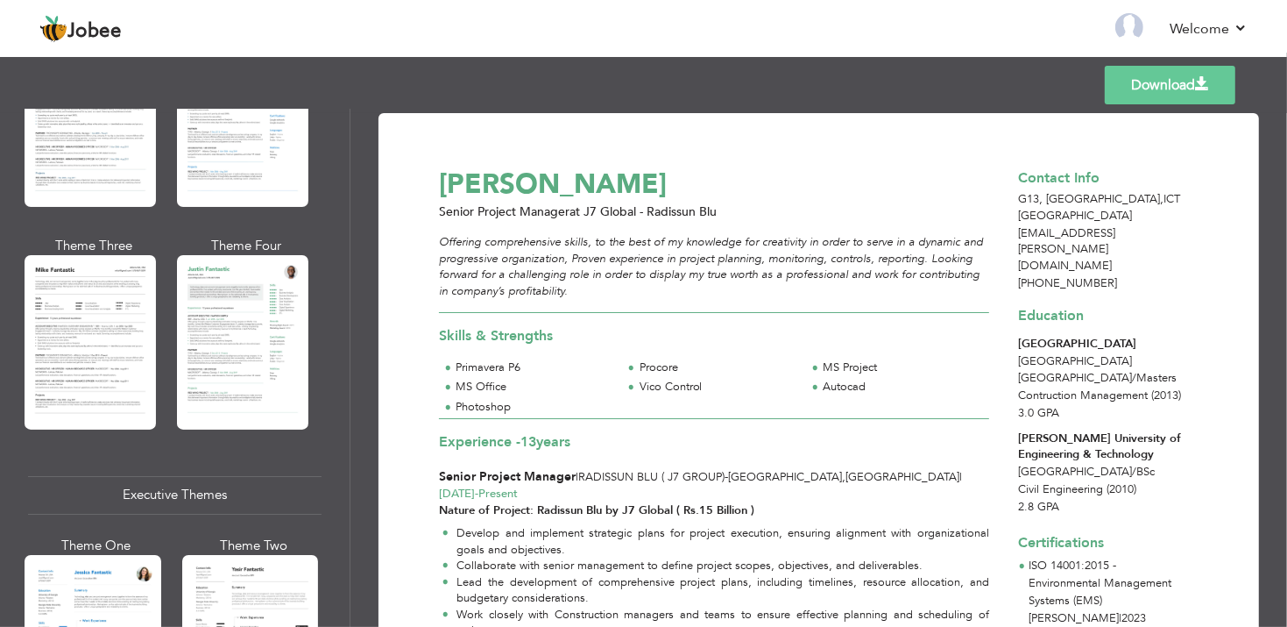
click at [81, 351] on div at bounding box center [90, 342] width 131 height 174
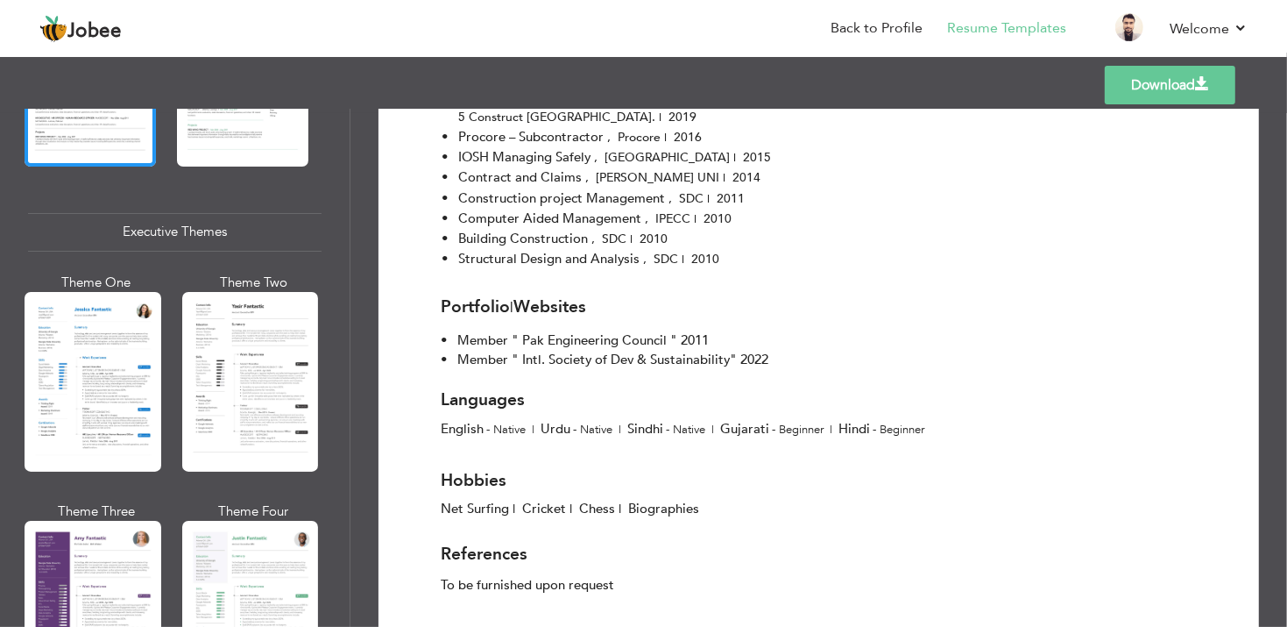
scroll to position [2904, 0]
click at [1222, 79] on link "Download" at bounding box center [1170, 85] width 131 height 39
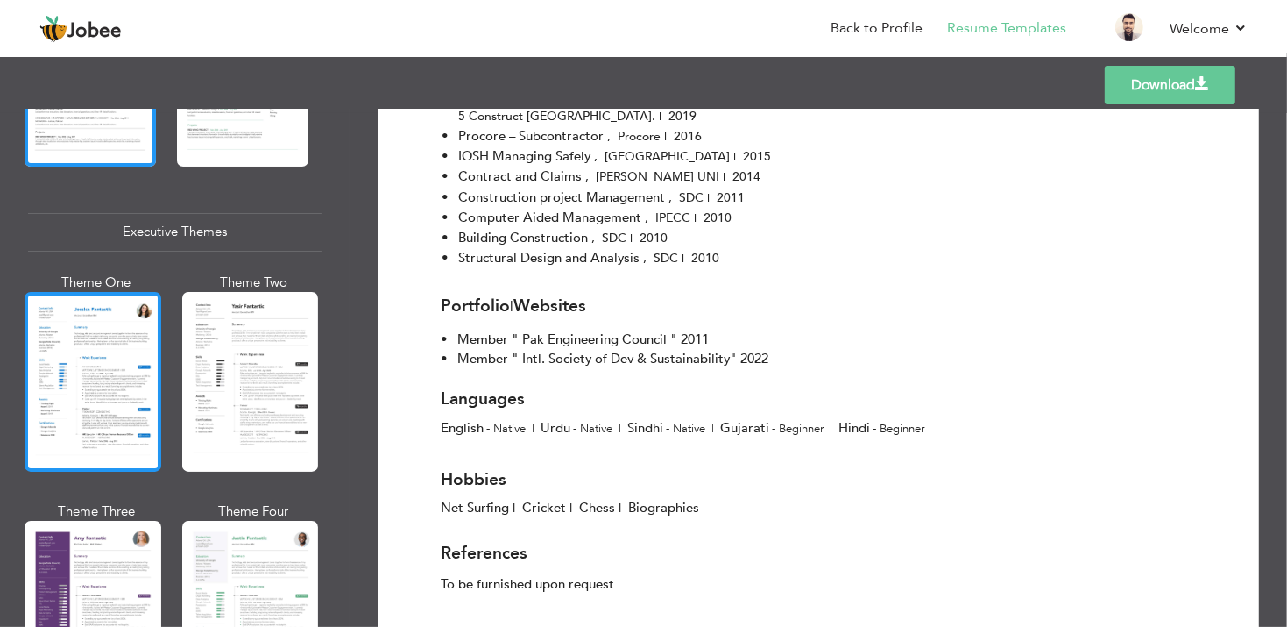
click at [92, 383] on div at bounding box center [93, 382] width 137 height 180
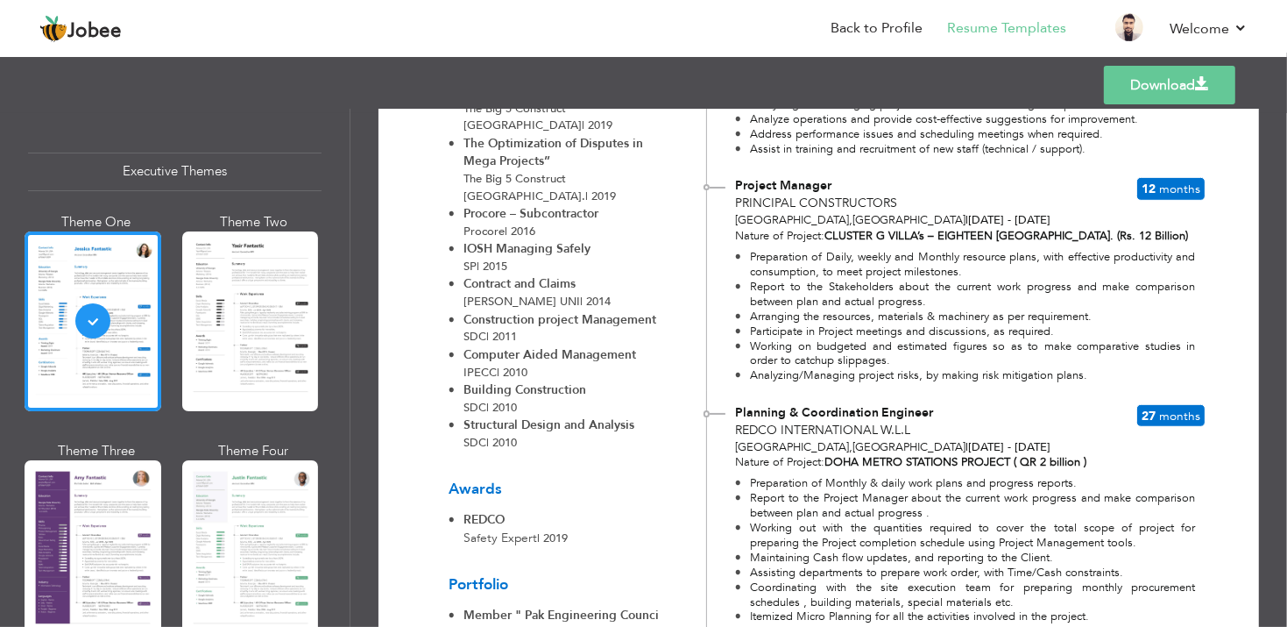
scroll to position [1314, 0]
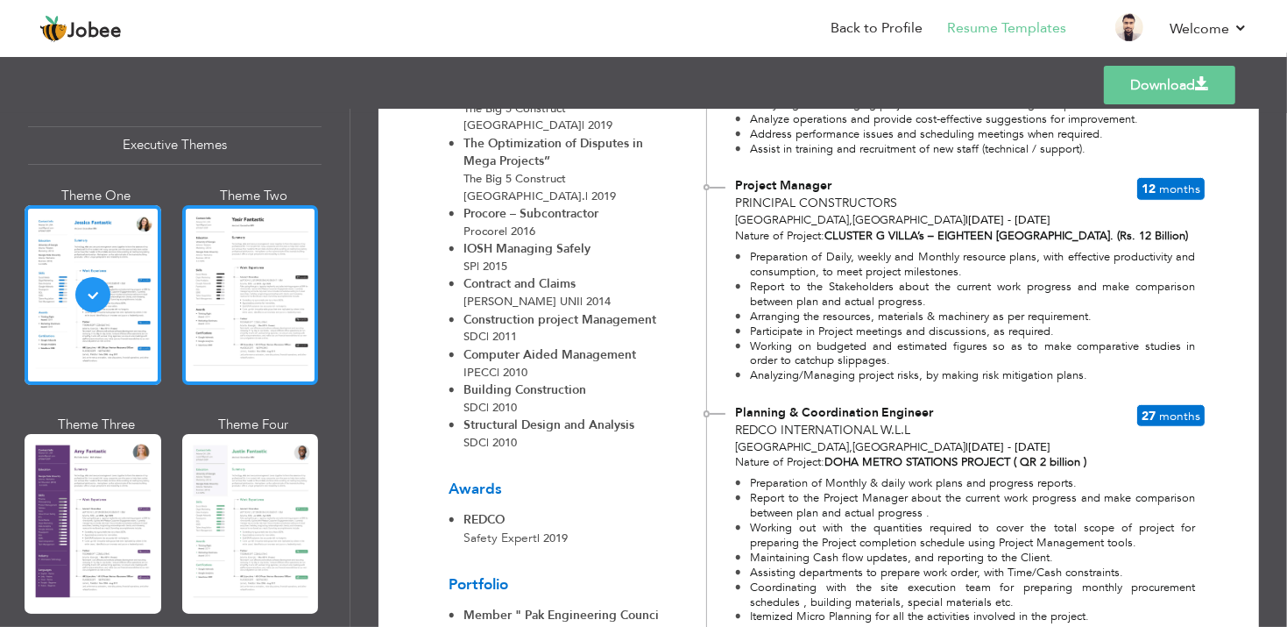
click at [217, 322] on div at bounding box center [250, 295] width 137 height 180
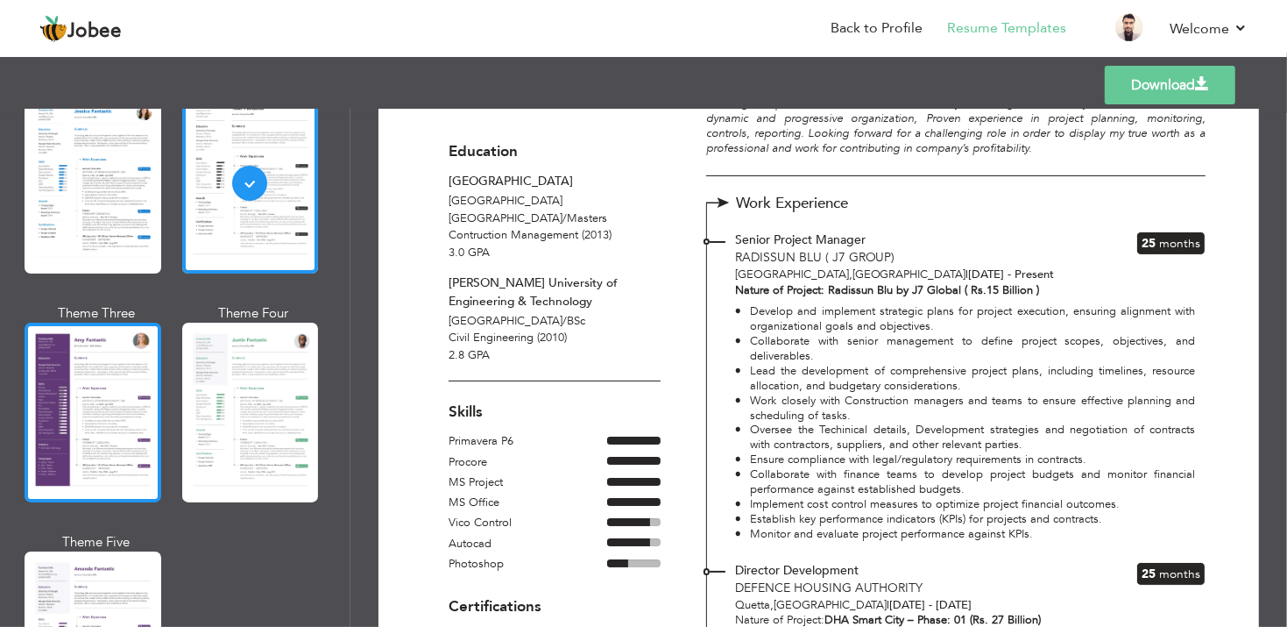
scroll to position [1491, 0]
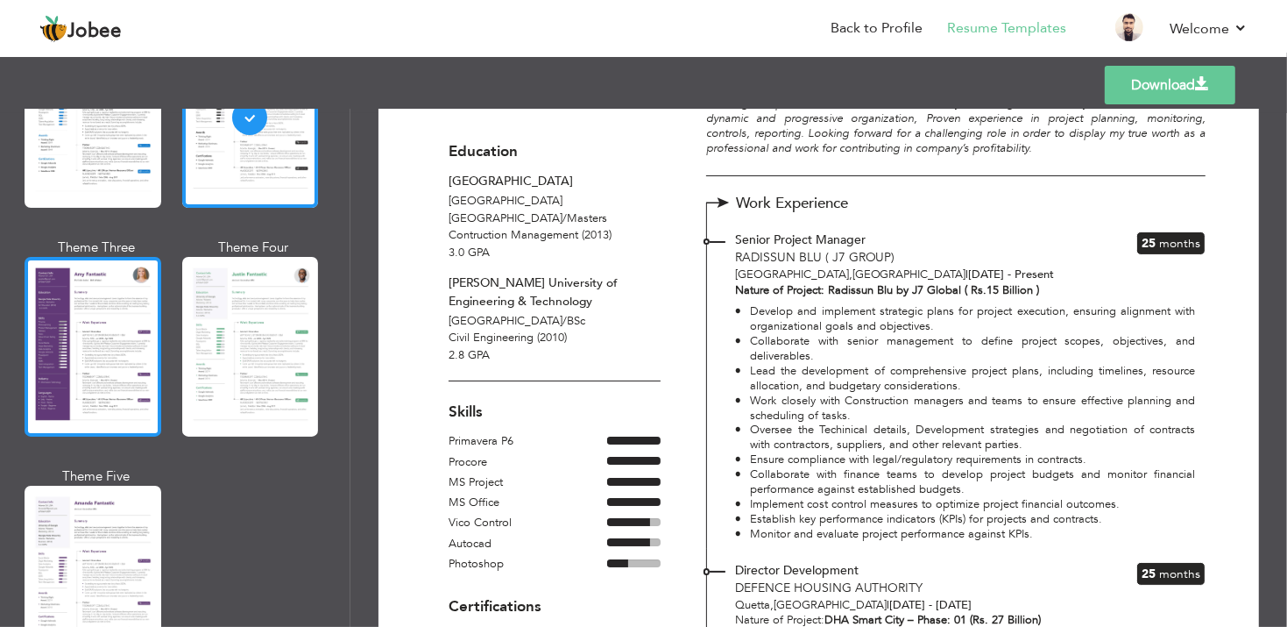
click at [97, 391] on div at bounding box center [93, 347] width 137 height 180
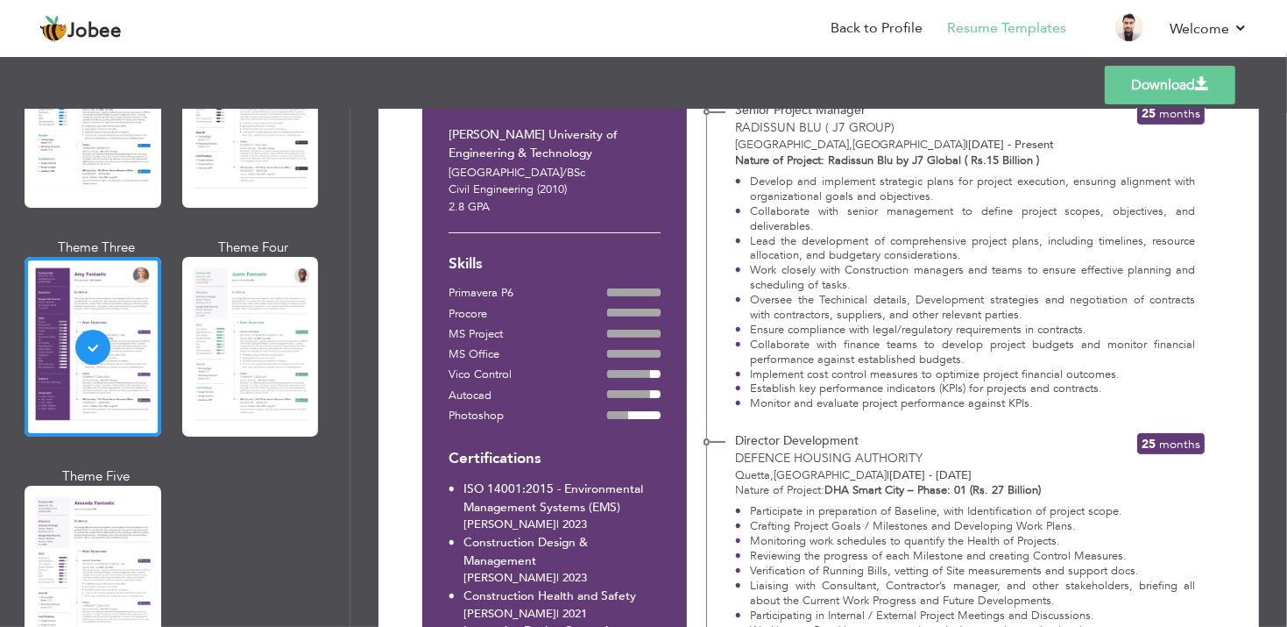
scroll to position [351, 0]
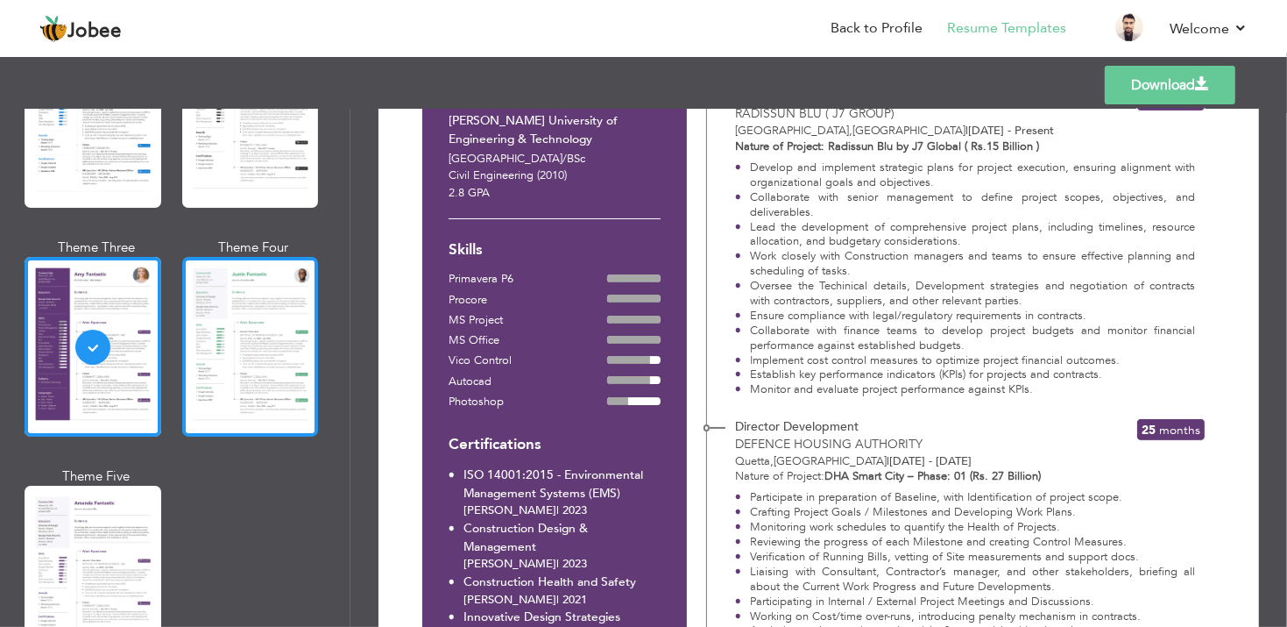
click at [276, 374] on div at bounding box center [250, 347] width 137 height 180
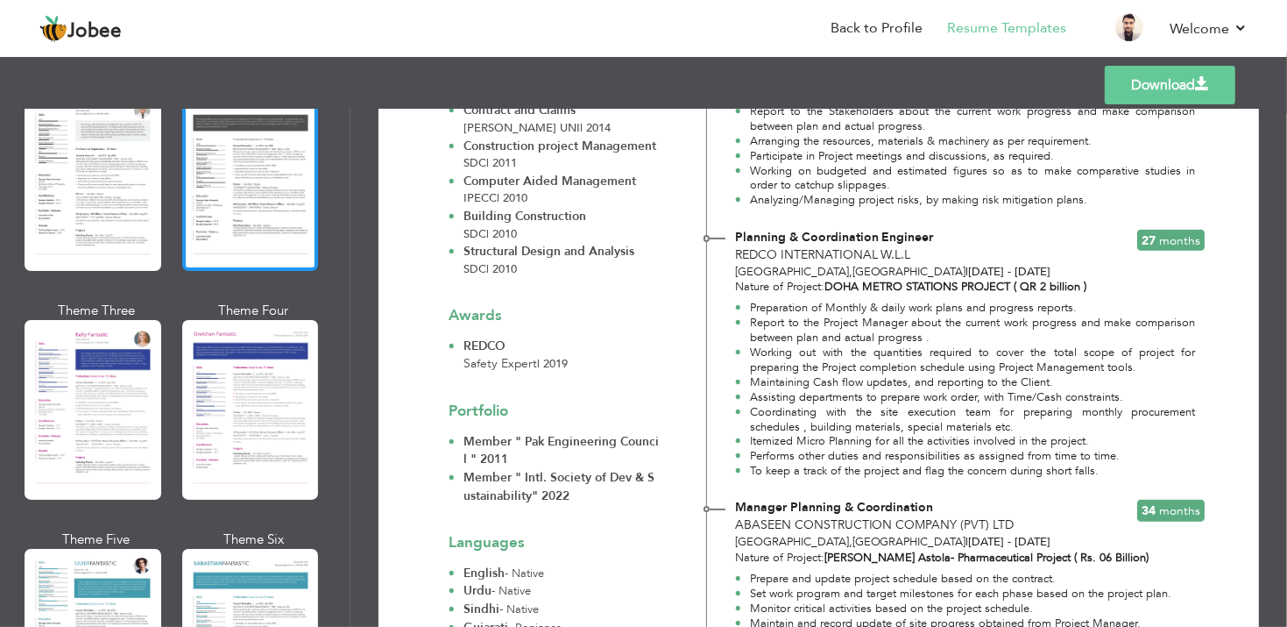
scroll to position [2279, 0]
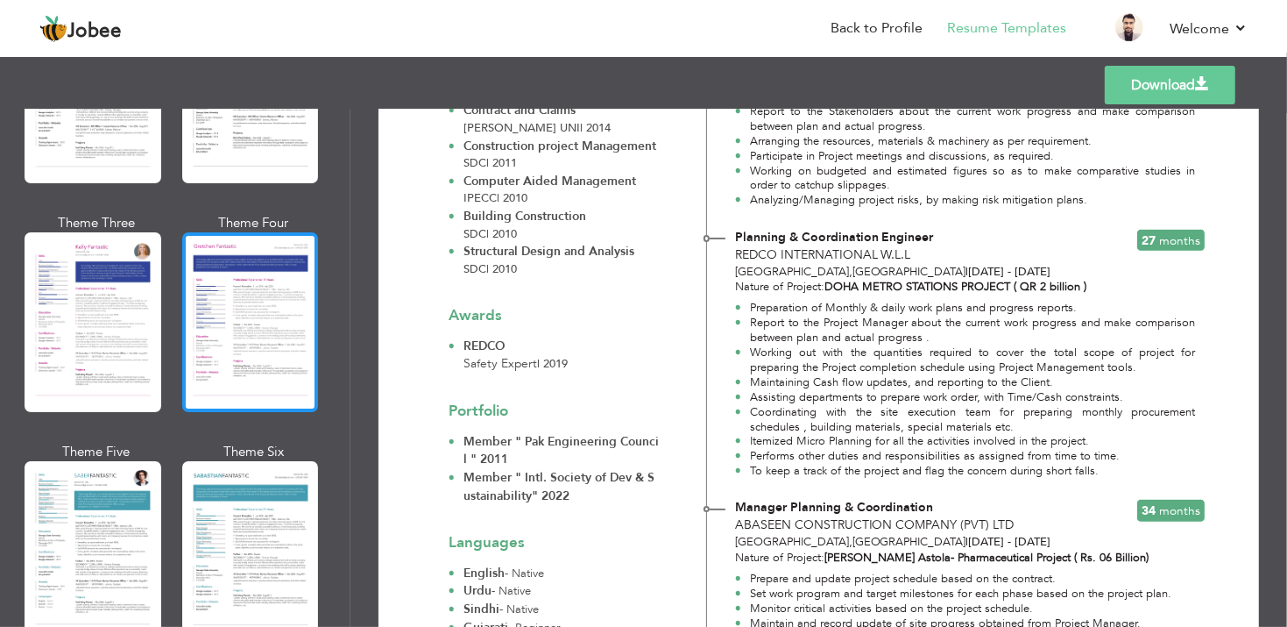
click at [249, 308] on div at bounding box center [250, 322] width 137 height 180
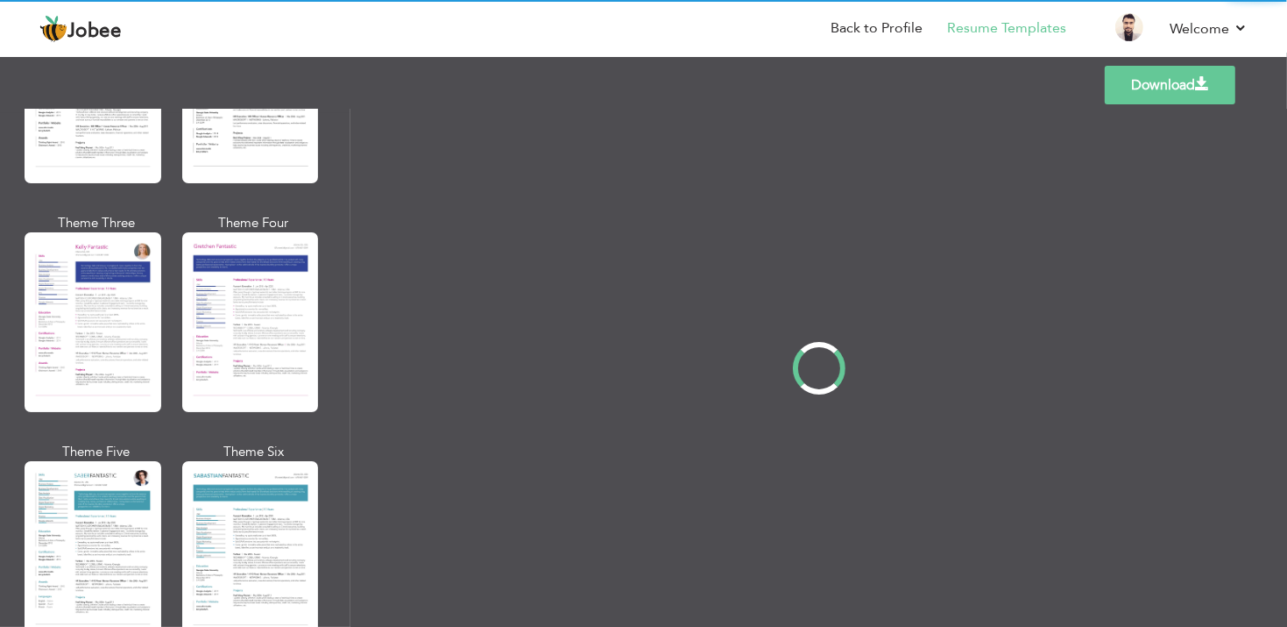
scroll to position [0, 0]
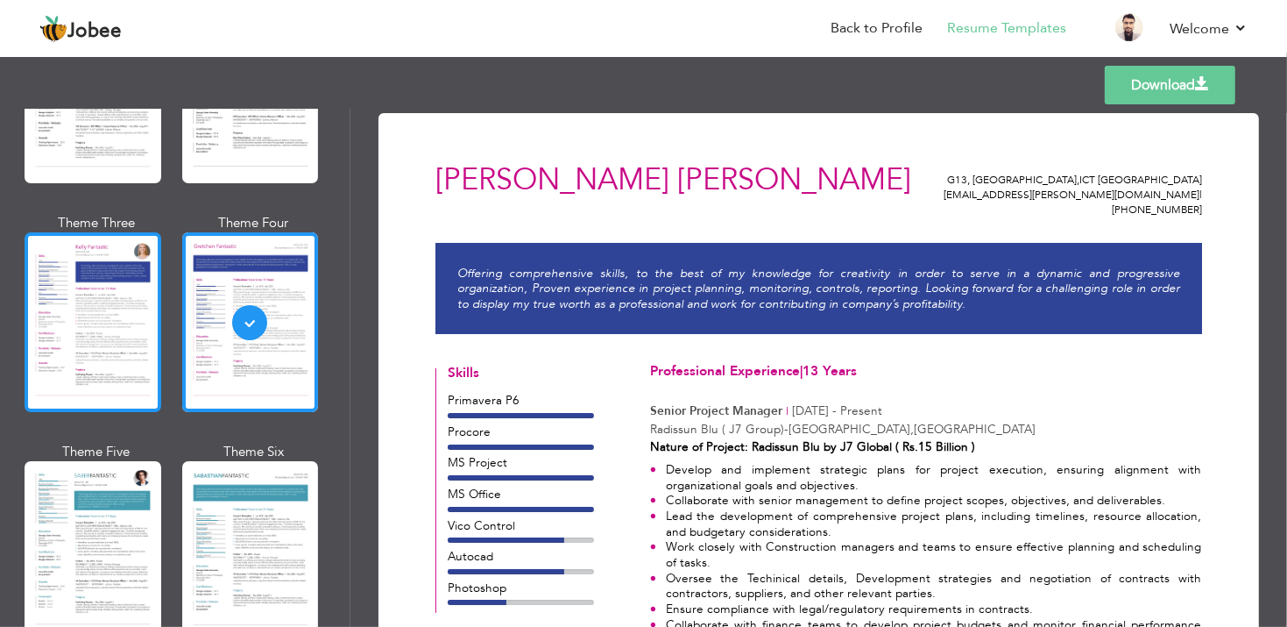
click at [54, 288] on div at bounding box center [93, 322] width 137 height 180
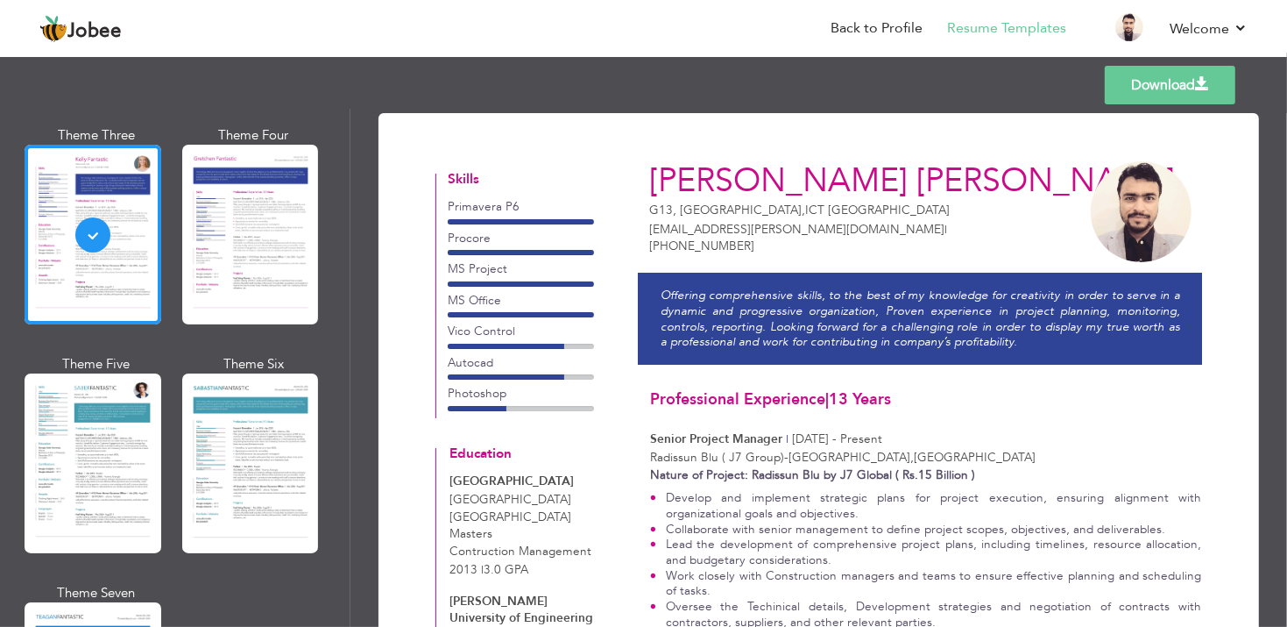
click at [1156, 98] on link "Download" at bounding box center [1170, 85] width 131 height 39
